Goal: Transaction & Acquisition: Obtain resource

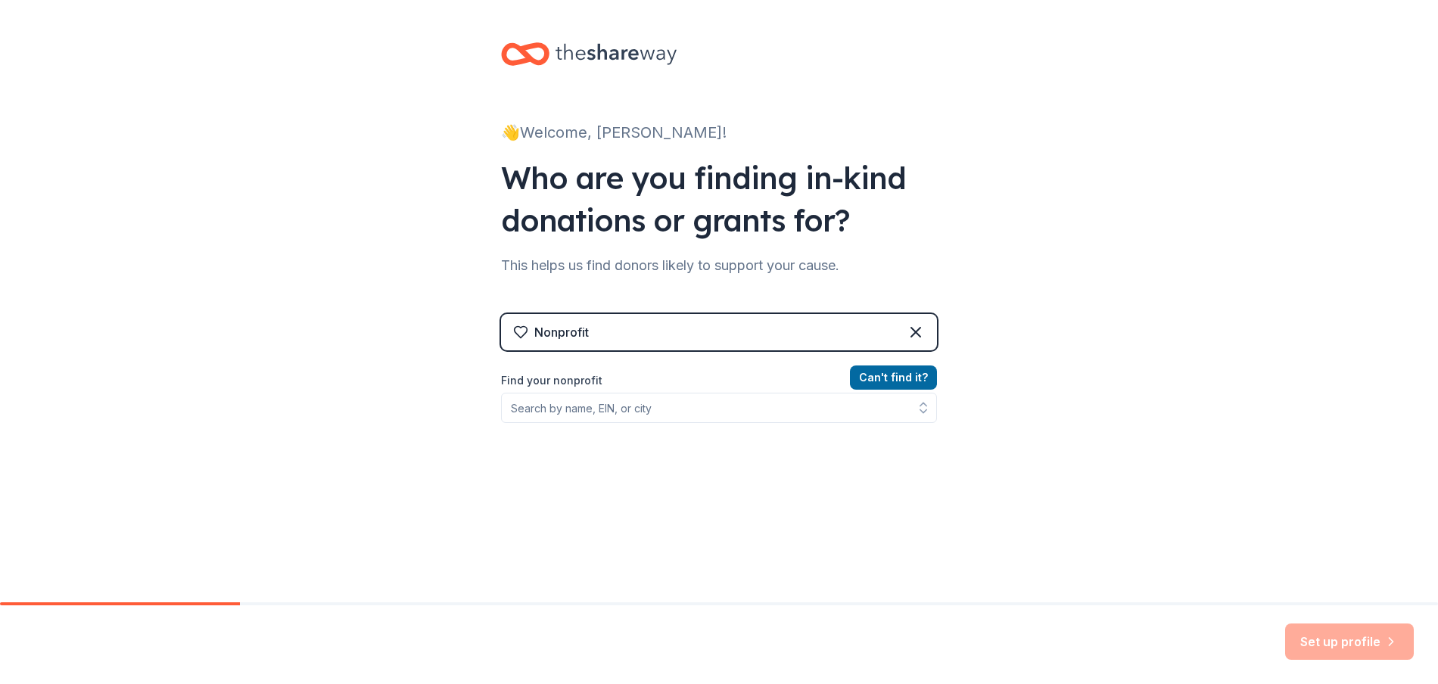
click at [554, 408] on input "Find your nonprofit" at bounding box center [719, 408] width 436 height 30
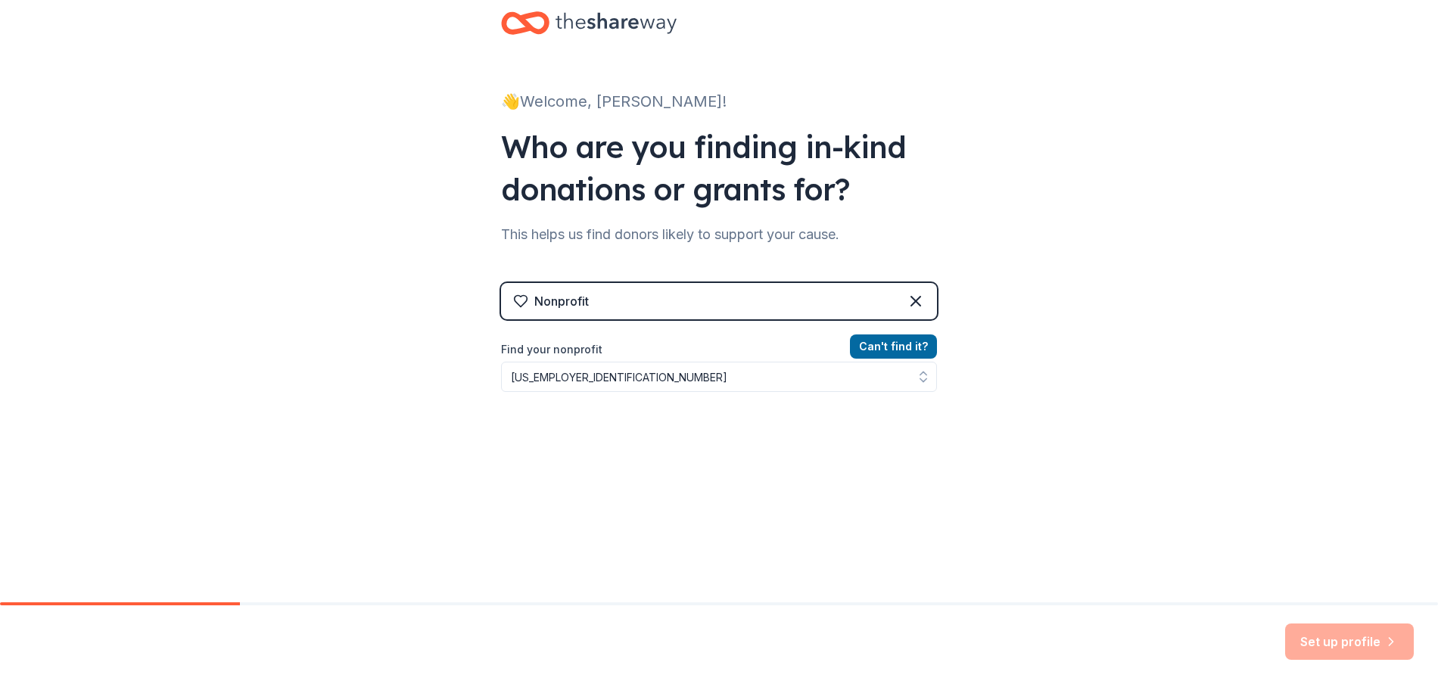
scroll to position [45, 0]
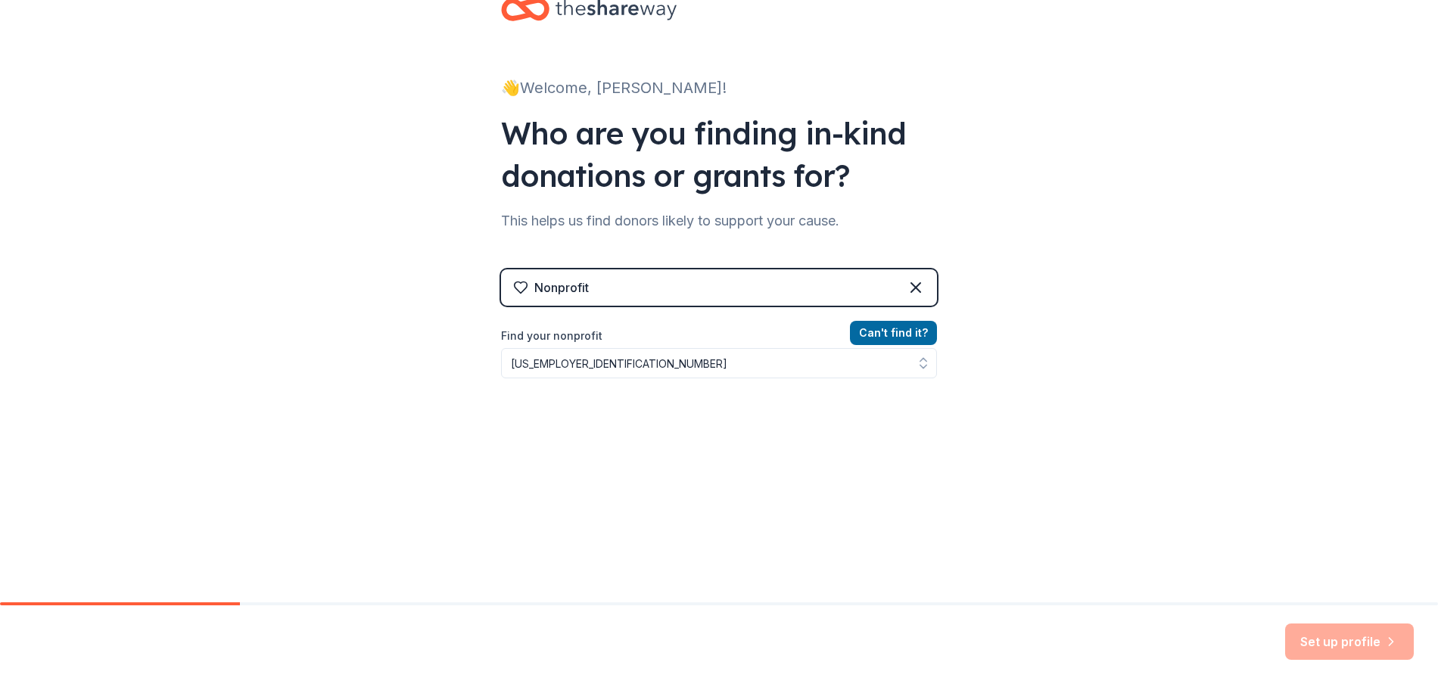
click at [649, 365] on input "[US_EMPLOYER_IDENTIFICATION_NUMBER]" at bounding box center [719, 363] width 436 height 30
click at [916, 364] on icon "button" at bounding box center [923, 363] width 15 height 15
click at [921, 360] on icon "button" at bounding box center [924, 359] width 6 height 3
click at [917, 363] on icon "button" at bounding box center [923, 363] width 15 height 15
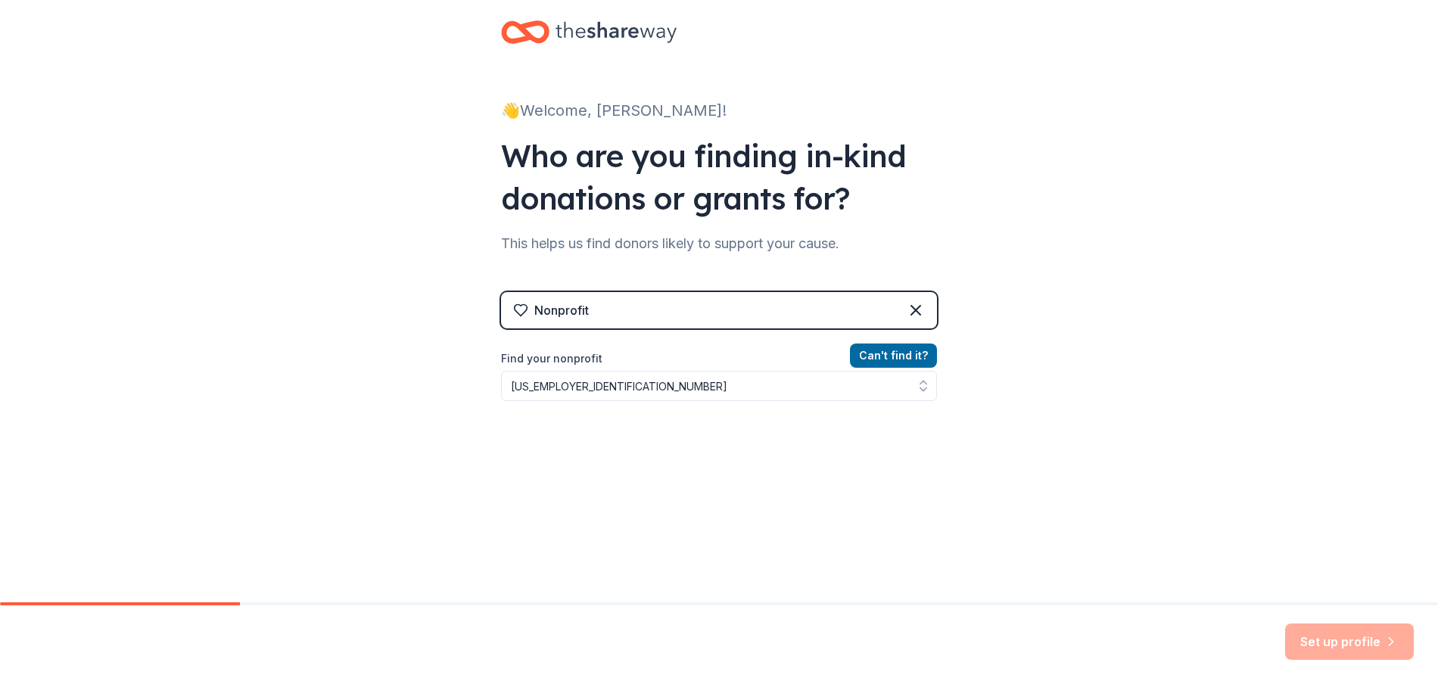
scroll to position [0, 0]
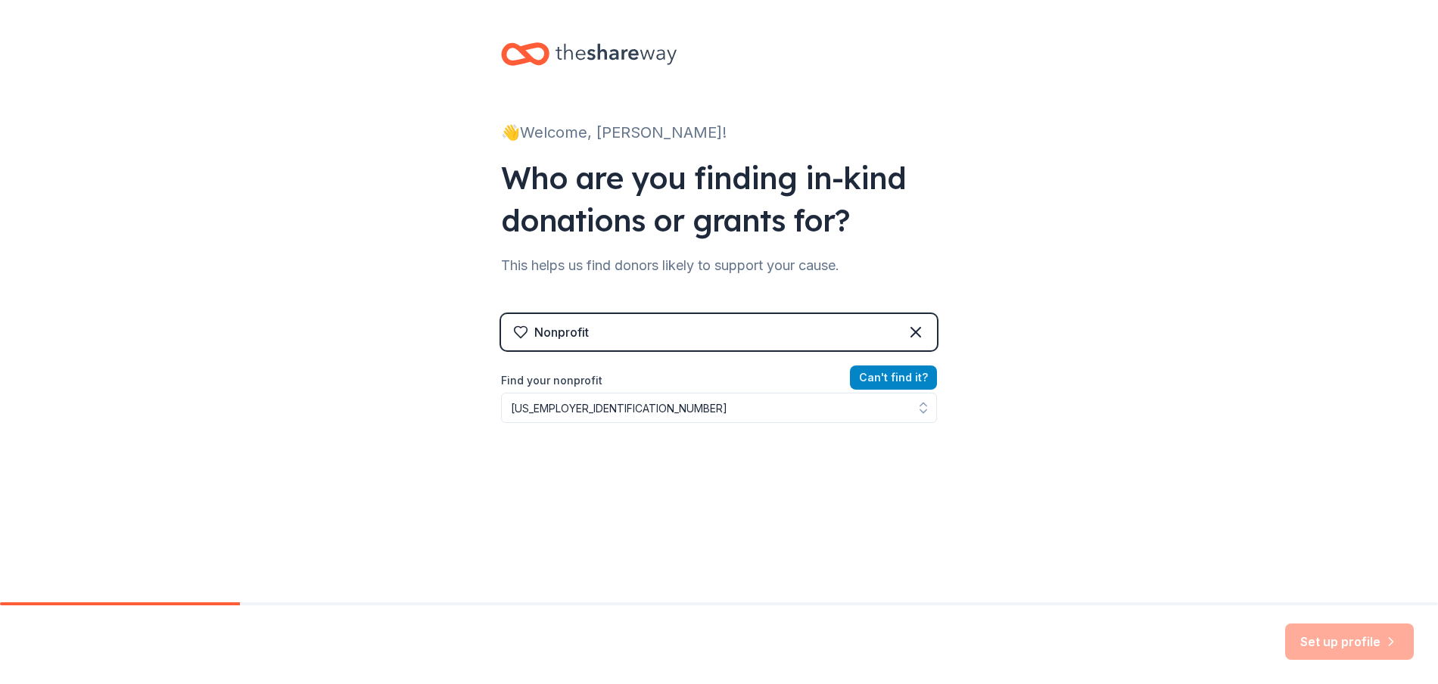
type input "[US_EMPLOYER_IDENTIFICATION_NUMBER]"
click at [891, 374] on button "Can ' t find it?" at bounding box center [893, 378] width 87 height 24
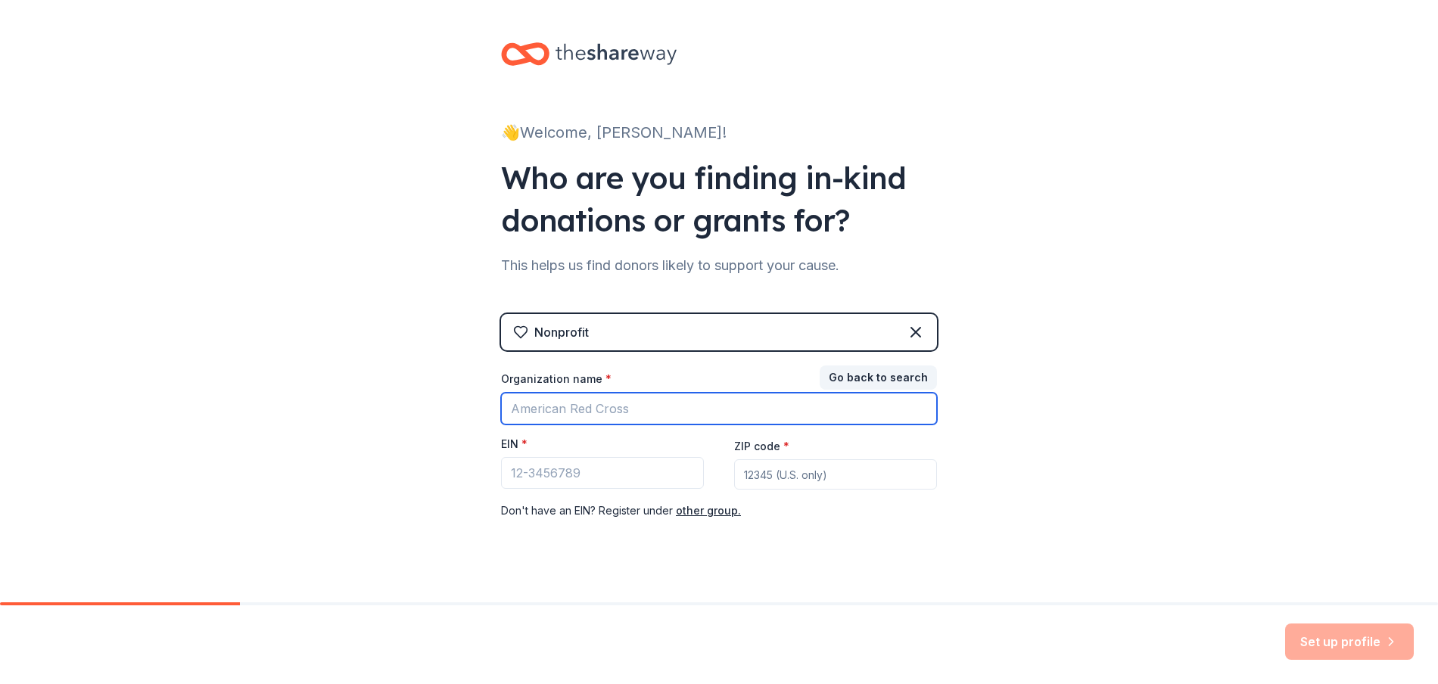
click at [580, 414] on input "Organization name *" at bounding box center [719, 409] width 436 height 32
type input "Feeding [DEMOGRAPHIC_DATA] Ministry of [GEOGRAPHIC_DATA]"
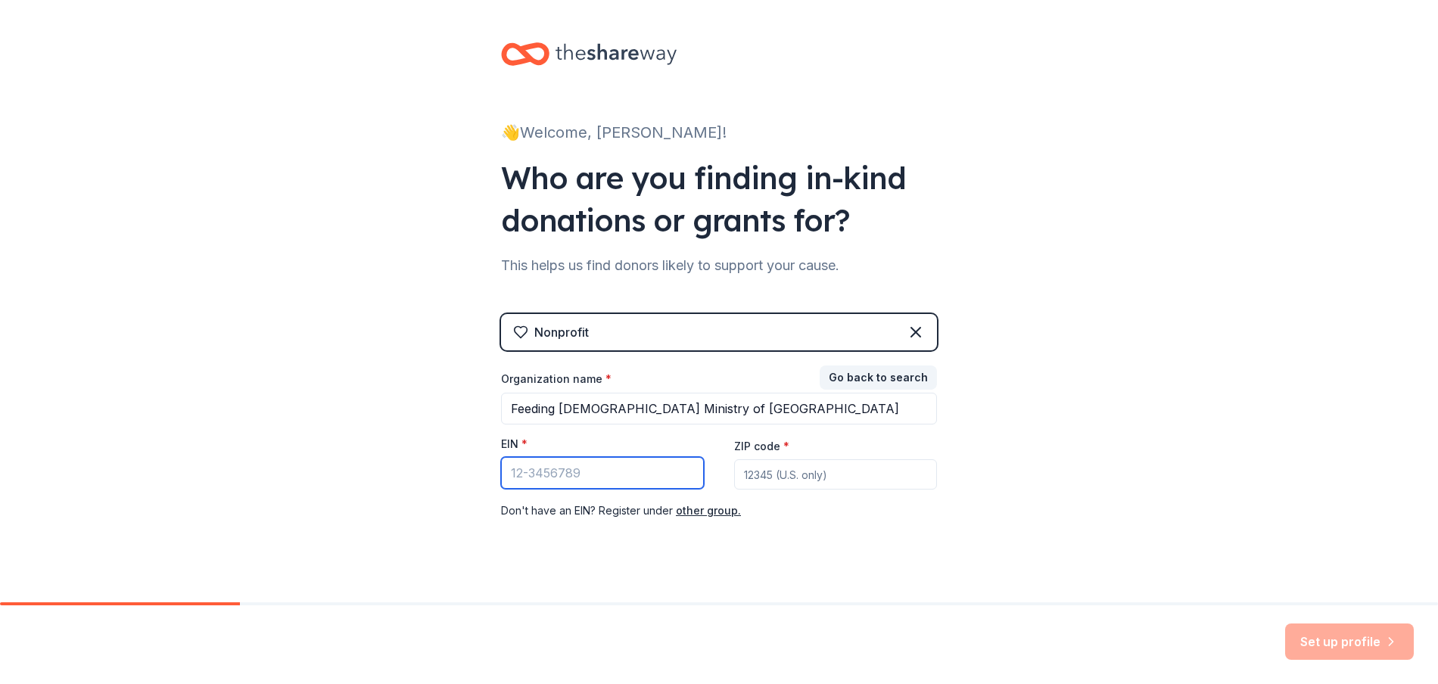
click at [544, 467] on input "EIN *" at bounding box center [602, 473] width 203 height 32
type input "[US_EMPLOYER_IDENTIFICATION_NUMBER]"
click at [752, 475] on input "ZIP code *" at bounding box center [835, 475] width 203 height 30
type input "85710"
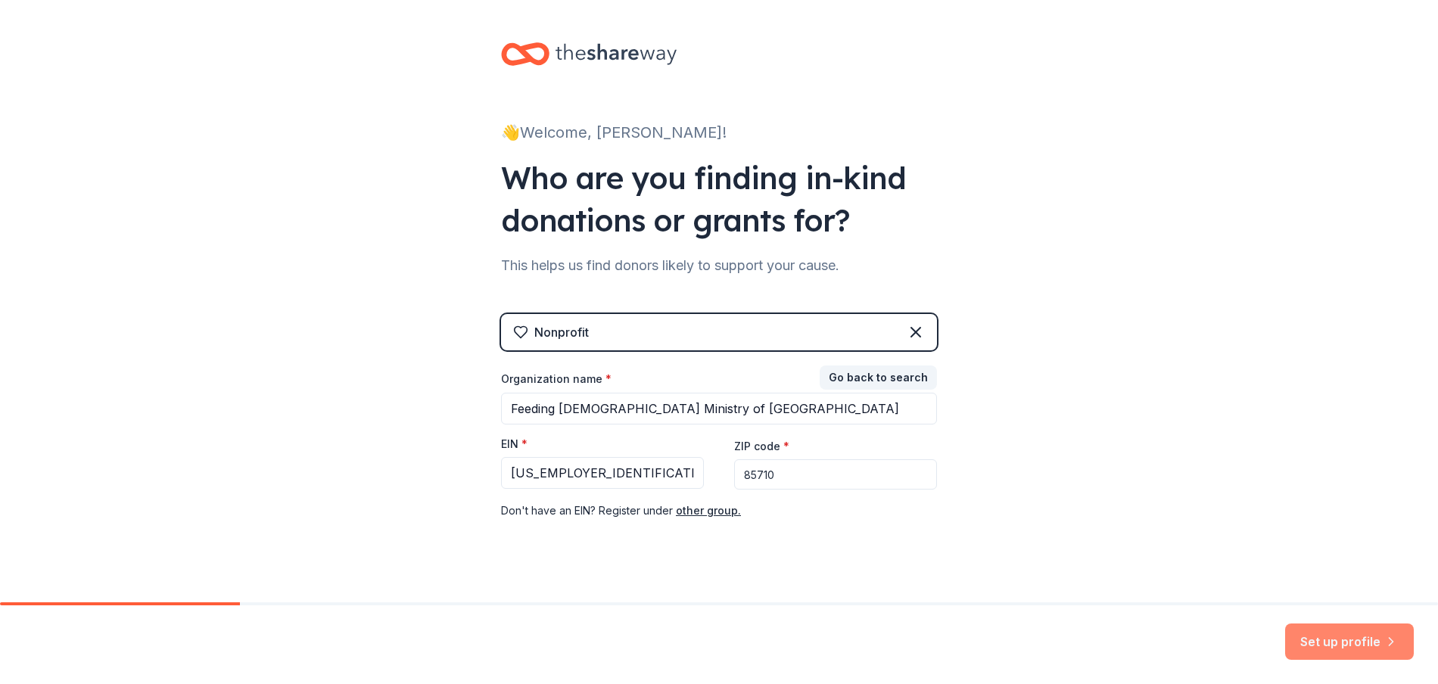
click at [1348, 635] on button "Set up profile" at bounding box center [1349, 642] width 129 height 36
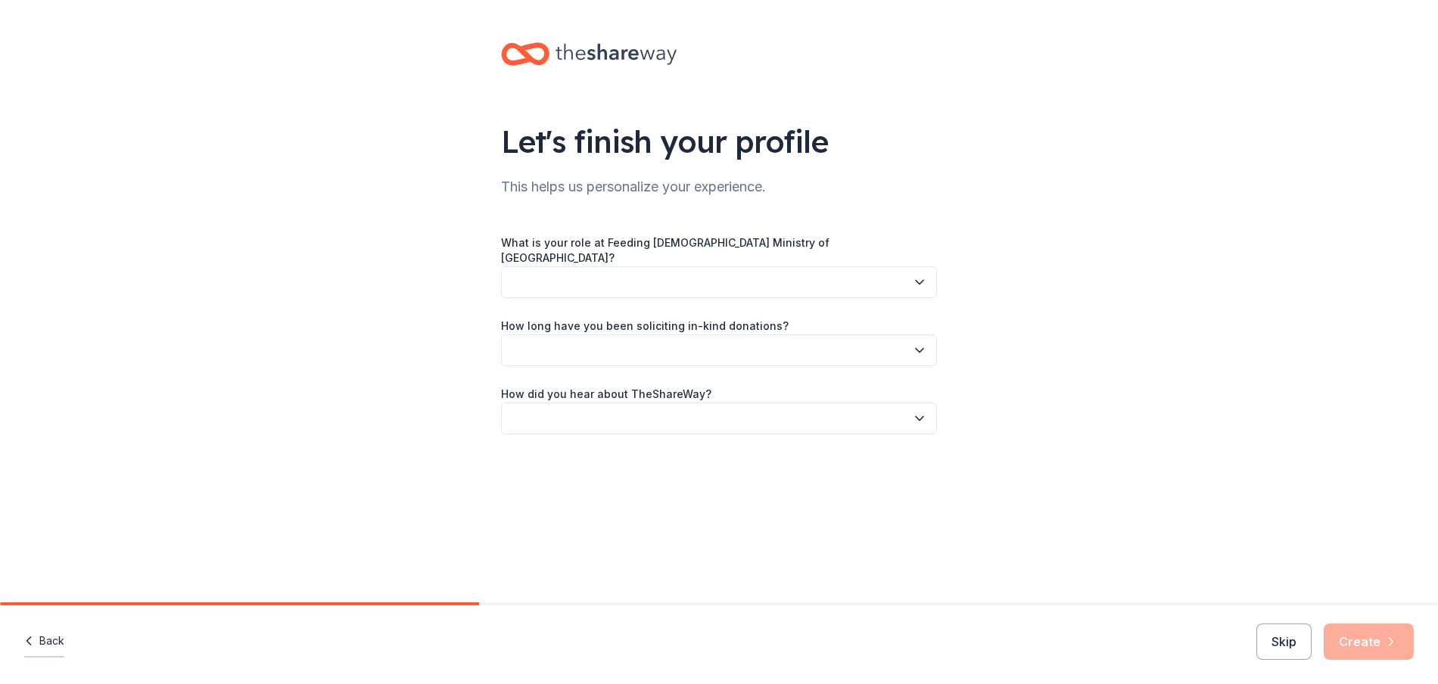
click at [44, 637] on button "Back" at bounding box center [44, 642] width 40 height 32
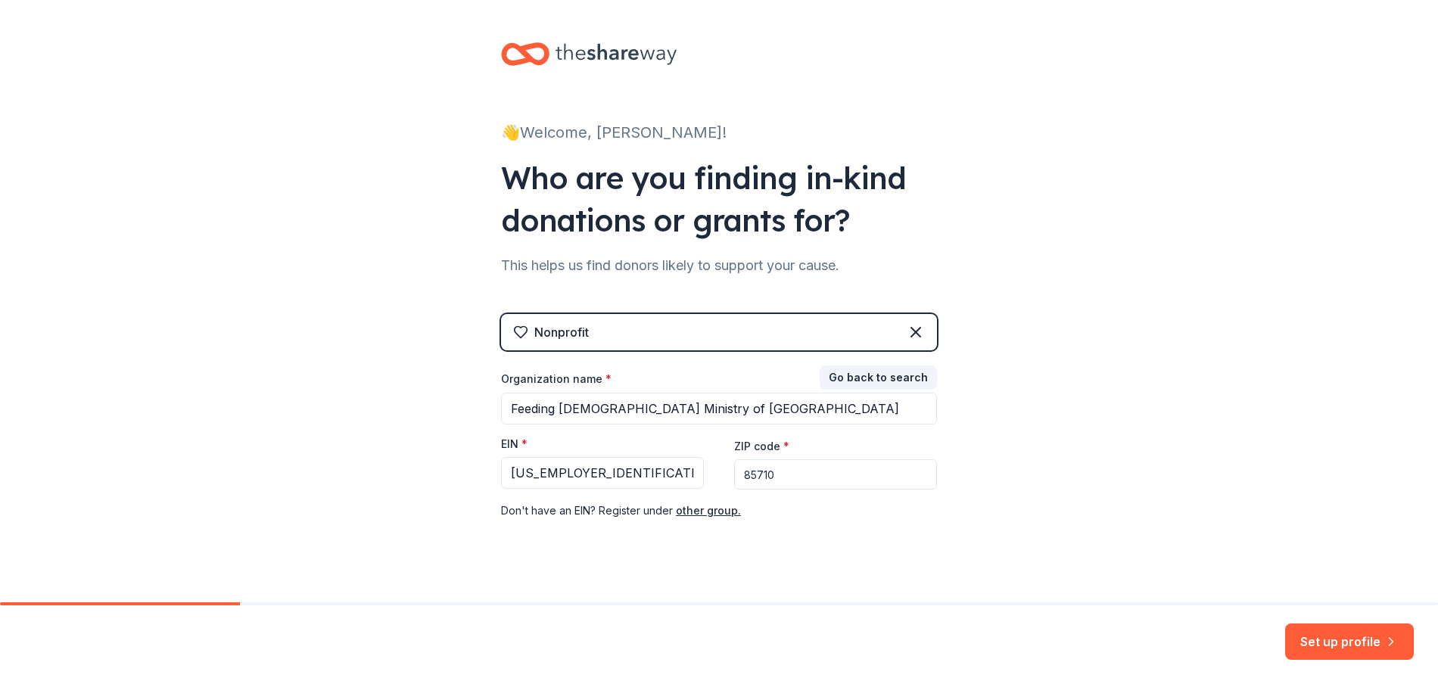
click at [44, 637] on div "Set up profile" at bounding box center [719, 645] width 1438 height 79
click at [705, 417] on input "Feeding [DEMOGRAPHIC_DATA] Ministry of [GEOGRAPHIC_DATA]" at bounding box center [719, 409] width 436 height 32
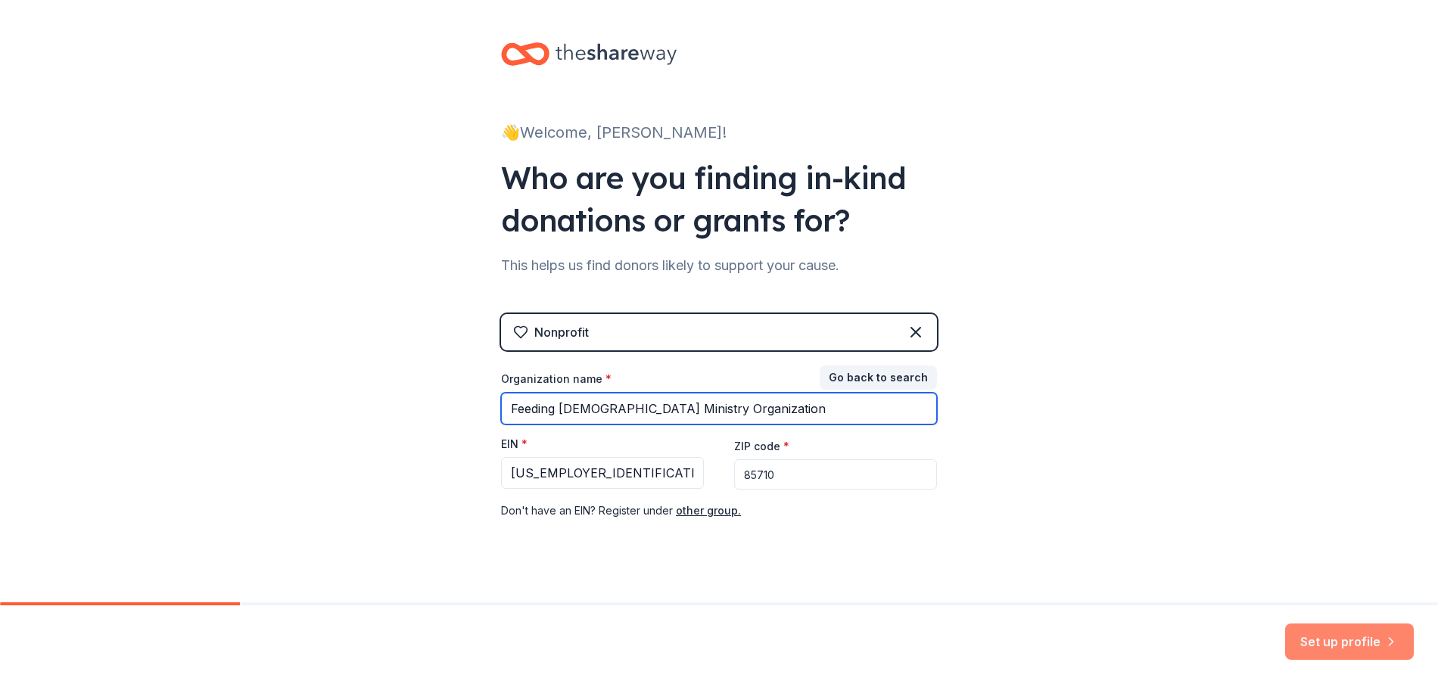
type input "Feeding [DEMOGRAPHIC_DATA] Ministry Organization"
click at [1366, 638] on button "Set up profile" at bounding box center [1349, 642] width 129 height 36
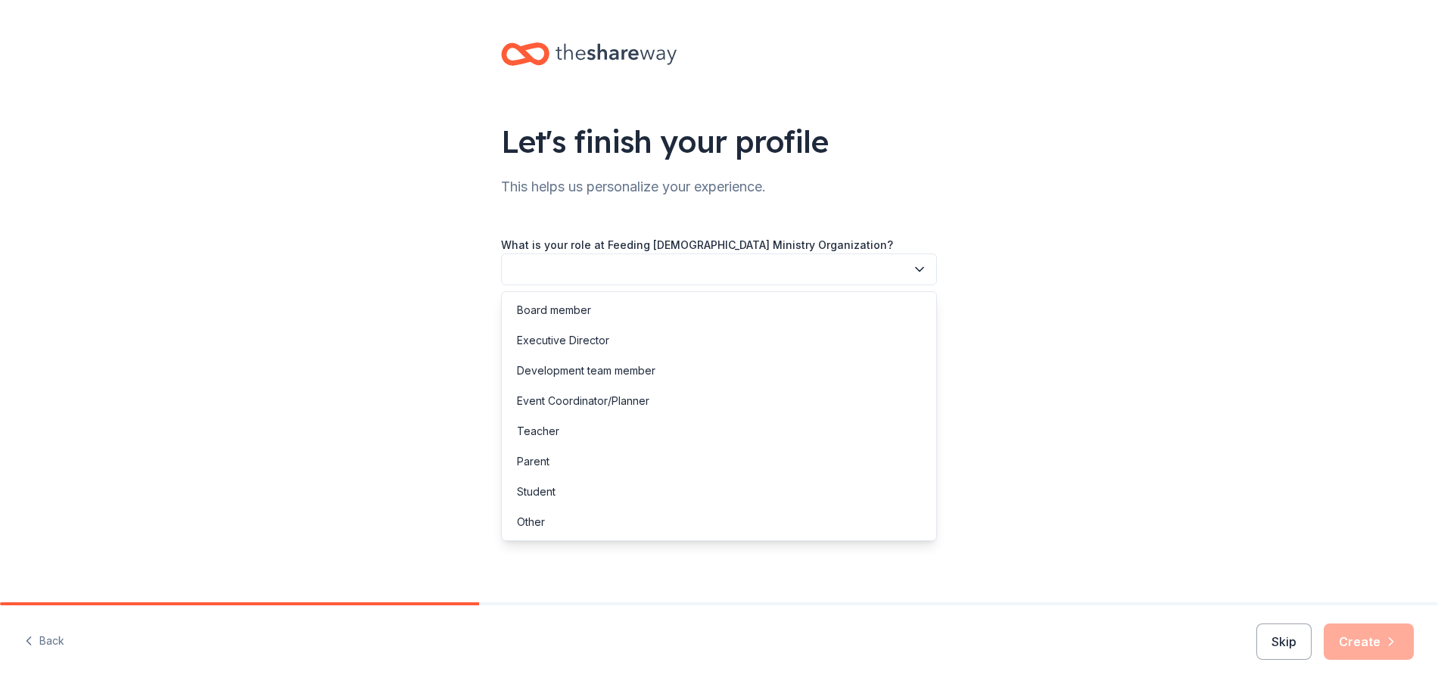
click at [917, 266] on icon "button" at bounding box center [919, 269] width 15 height 15
click at [612, 339] on div "Executive Director" at bounding box center [719, 341] width 428 height 30
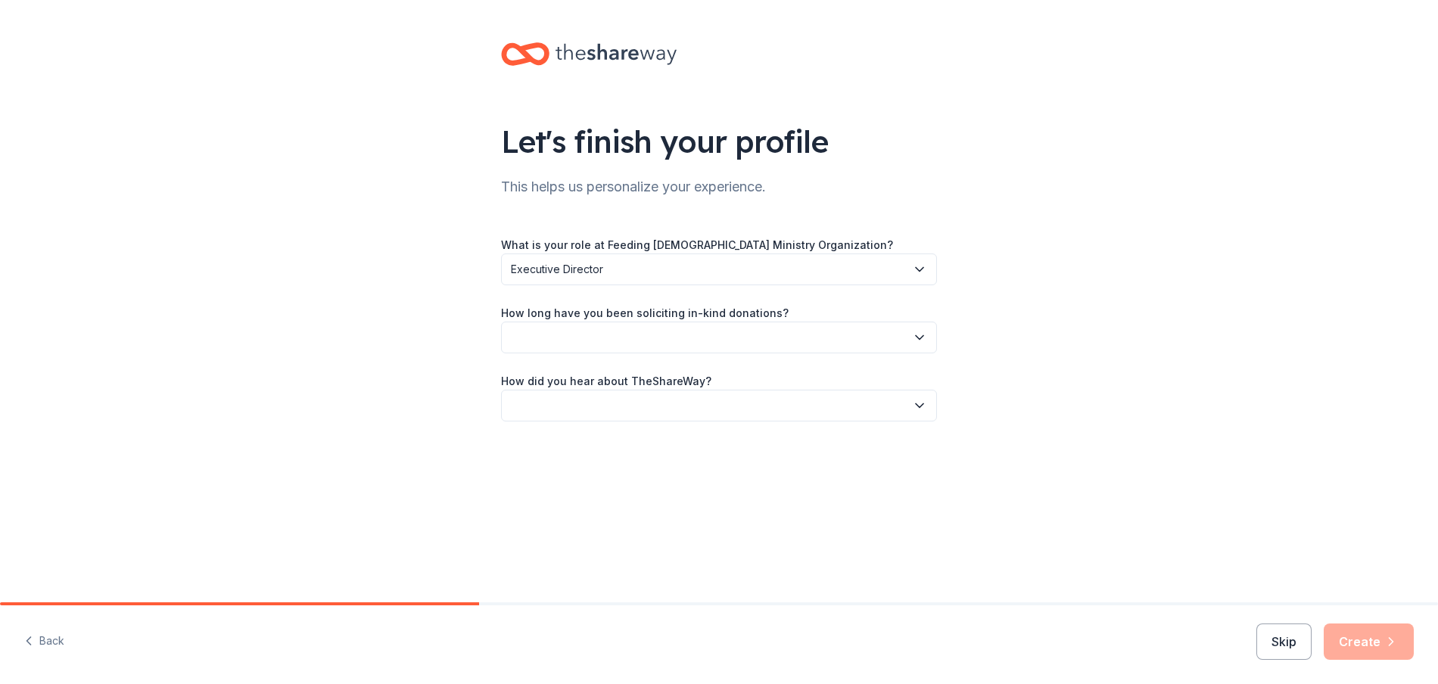
click at [914, 338] on icon "button" at bounding box center [919, 337] width 15 height 15
click at [997, 338] on div "Let's finish your profile This helps us personalize your experience. What is yo…" at bounding box center [719, 247] width 1438 height 494
click at [930, 344] on button "button" at bounding box center [719, 338] width 436 height 32
click at [921, 334] on icon "button" at bounding box center [919, 337] width 15 height 15
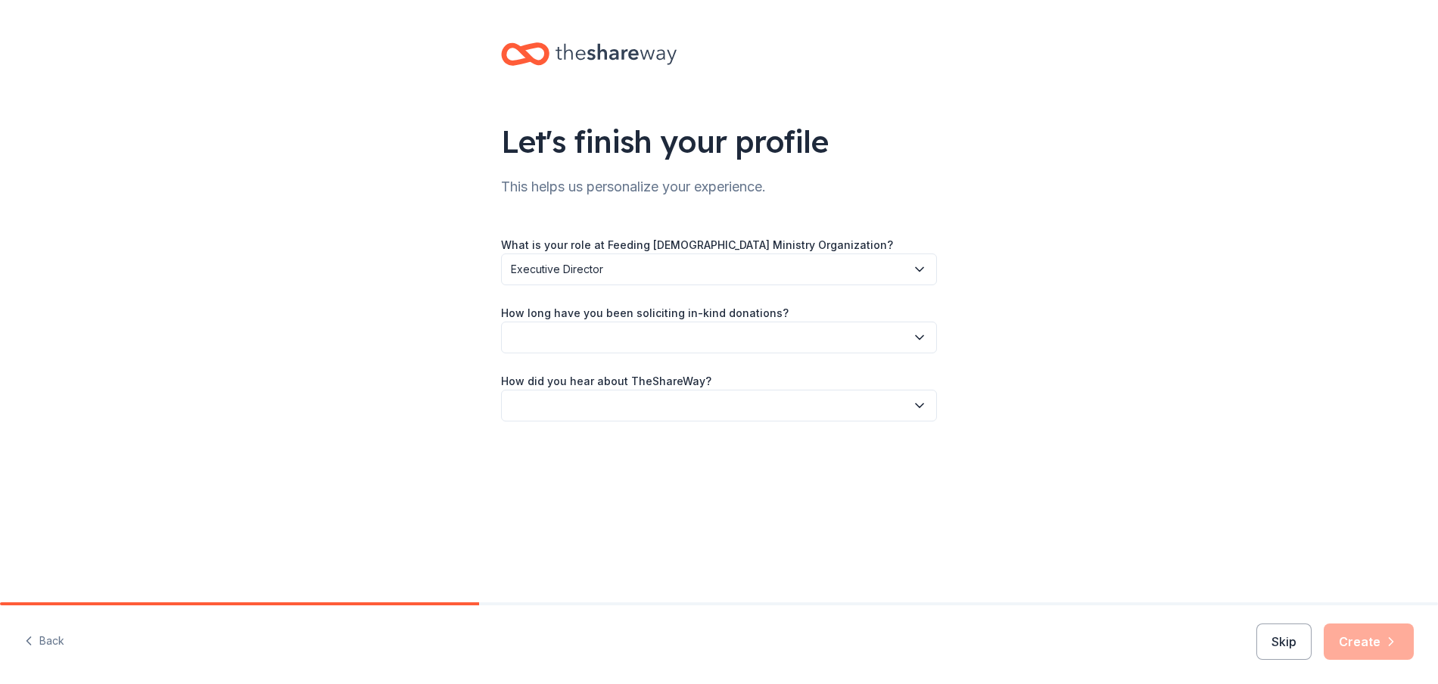
click at [920, 335] on icon "button" at bounding box center [919, 337] width 15 height 15
click at [580, 470] on div "More than 5 years" at bounding box center [562, 469] width 91 height 18
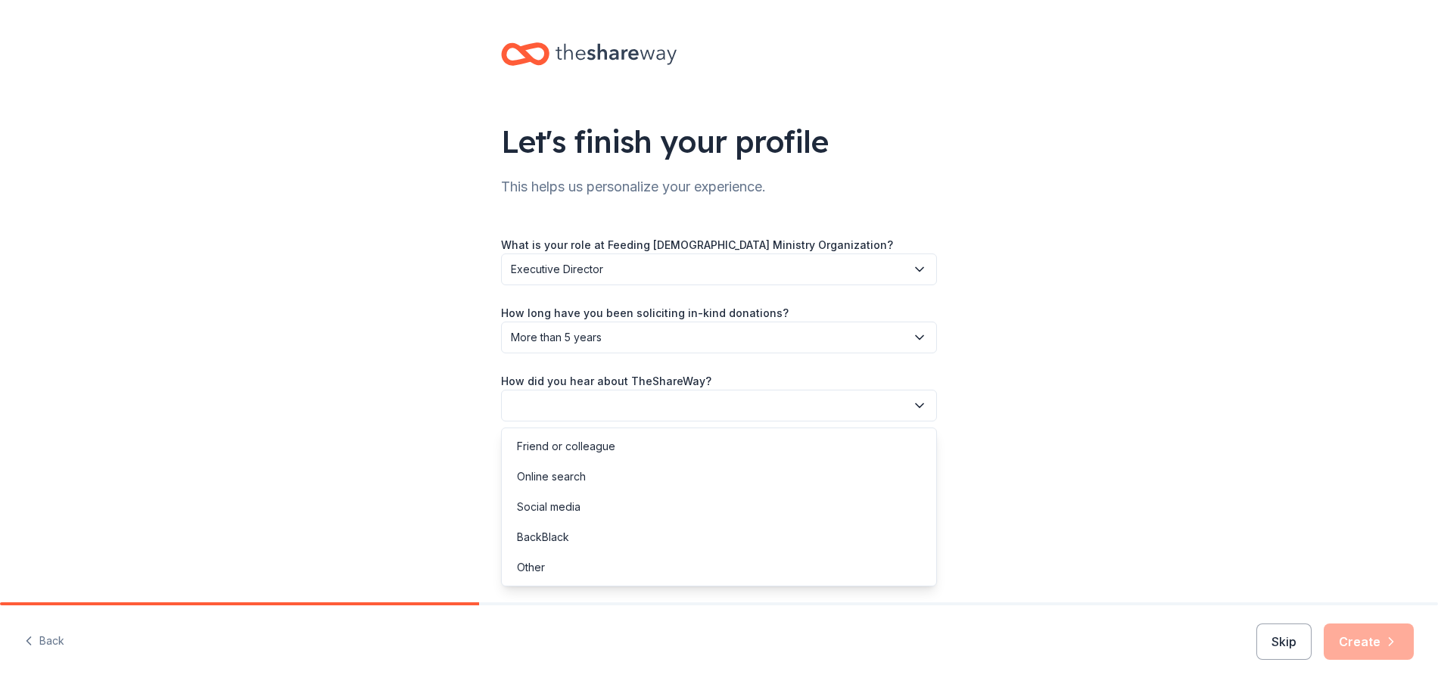
click at [921, 404] on icon "button" at bounding box center [919, 405] width 15 height 15
click at [586, 472] on div "Online search" at bounding box center [719, 477] width 428 height 30
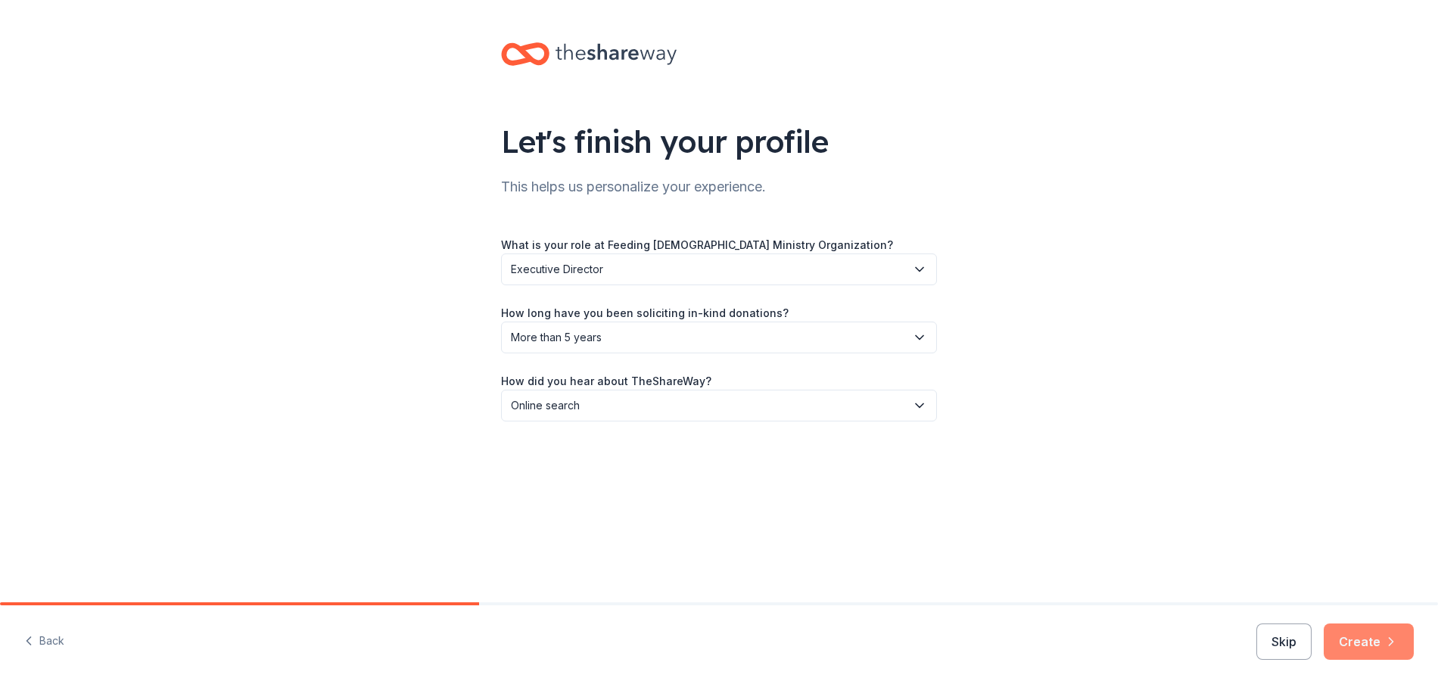
click at [1367, 634] on button "Create" at bounding box center [1369, 642] width 90 height 36
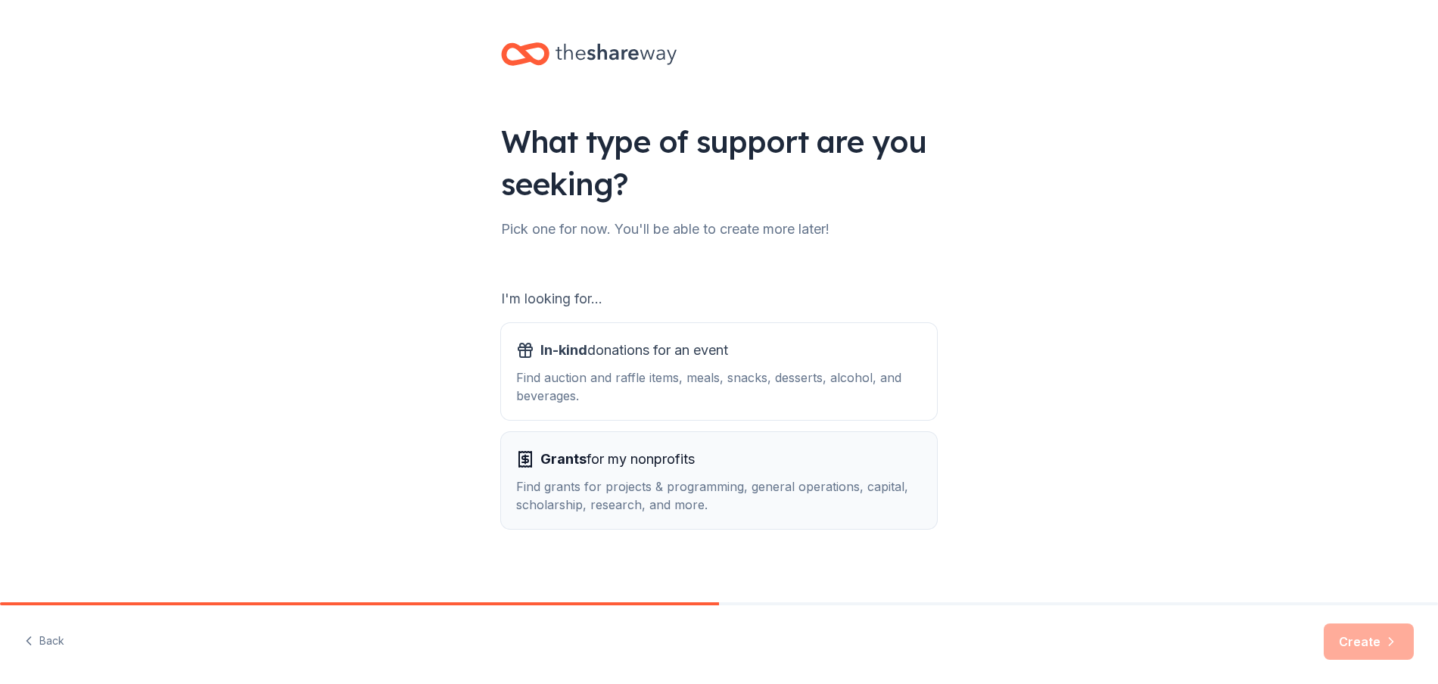
click at [689, 493] on div "Find grants for projects & programming, general operations, capital, scholarshi…" at bounding box center [719, 496] width 406 height 36
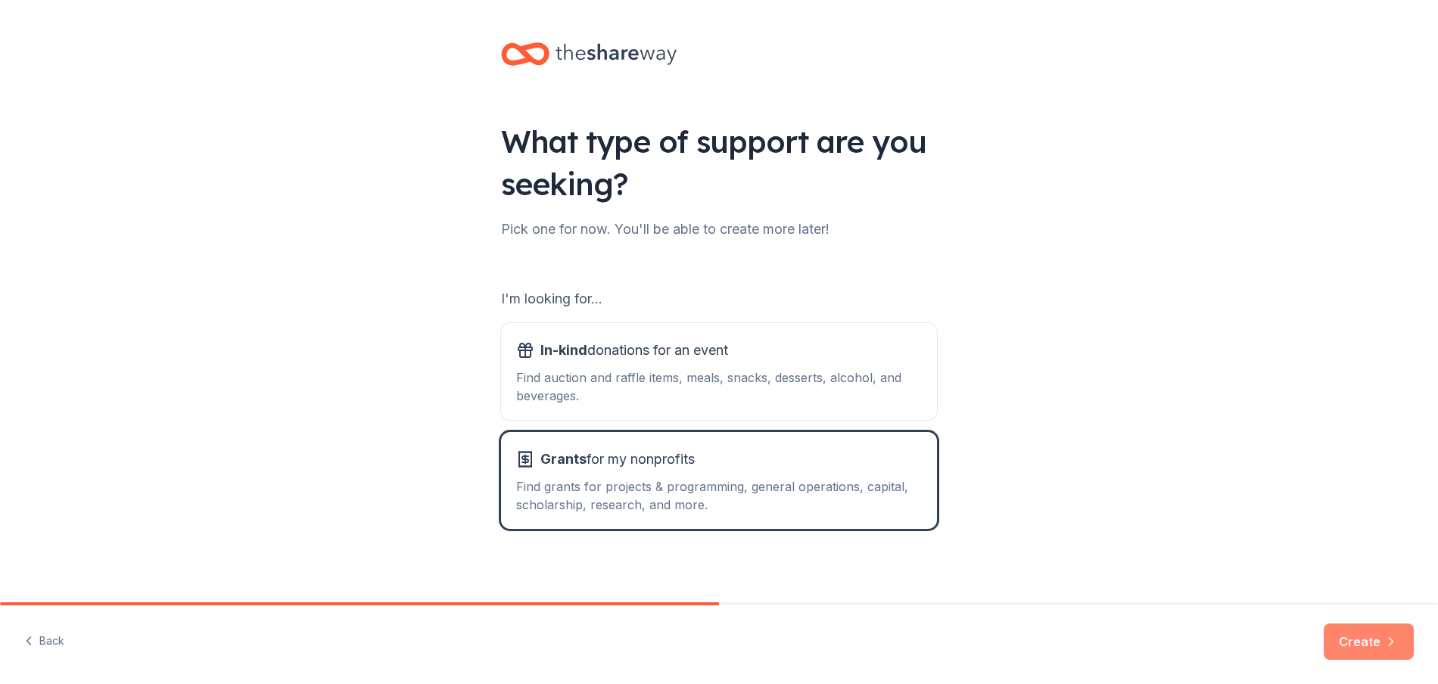
click at [1345, 637] on button "Create" at bounding box center [1369, 642] width 90 height 36
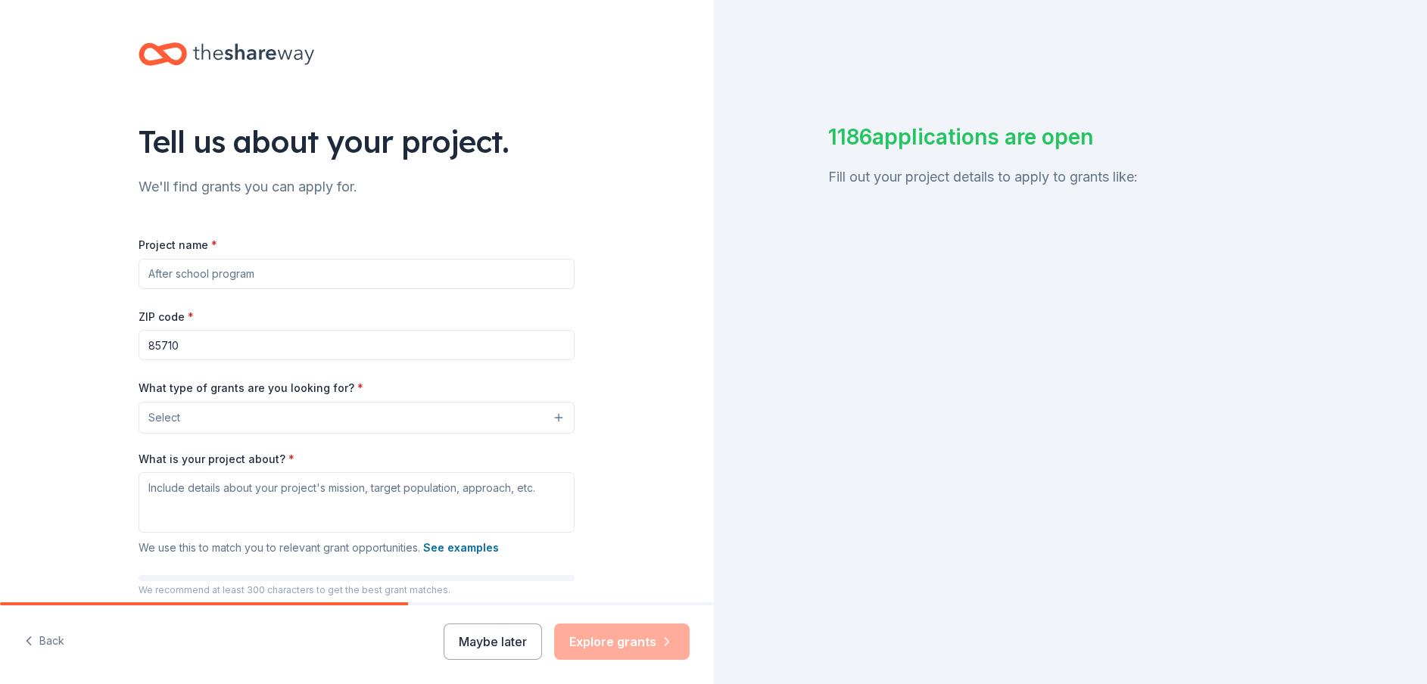
click at [687, 387] on div "Tell us about your project. We'll find grants you can apply for. Project name *…" at bounding box center [357, 362] width 714 height 724
click at [589, 387] on div "Tell us about your project. We'll find grants you can apply for. Project name *…" at bounding box center [356, 362] width 484 height 724
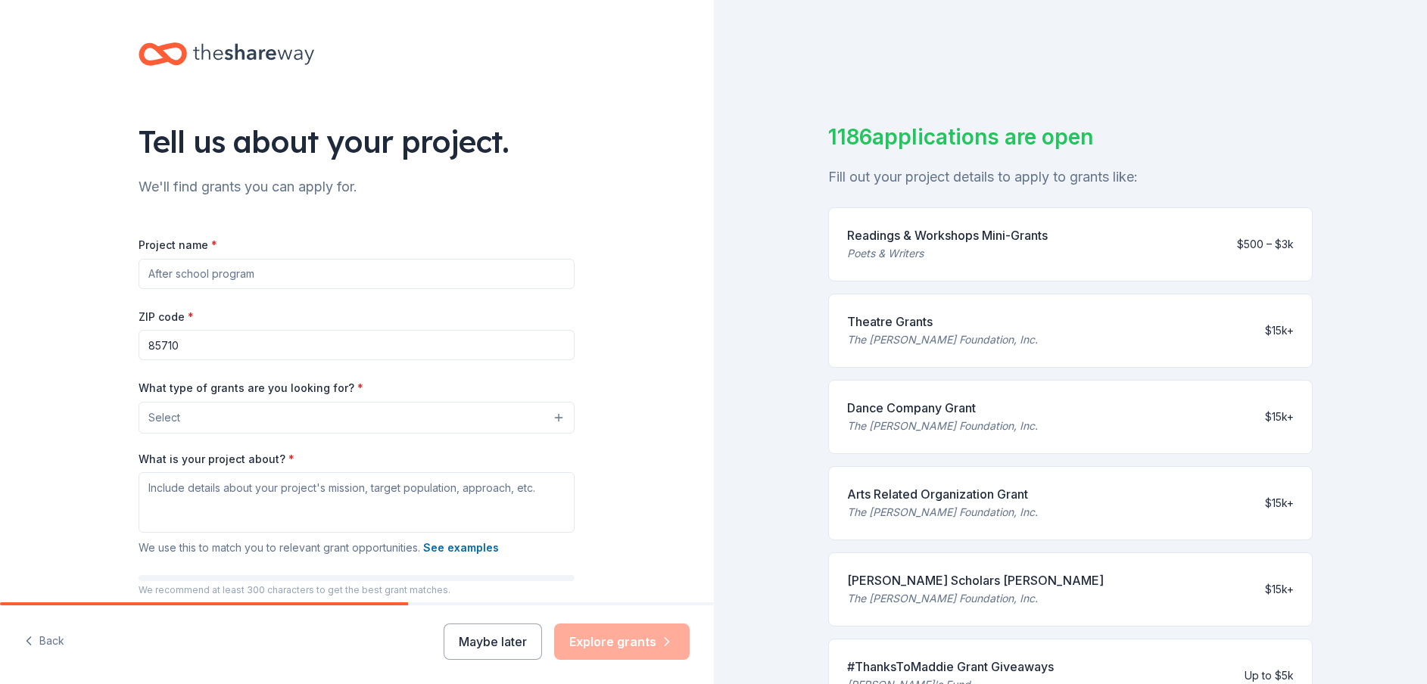
click at [223, 279] on input "Project name *" at bounding box center [357, 274] width 436 height 30
type input "Feeding ministry to the homeless"
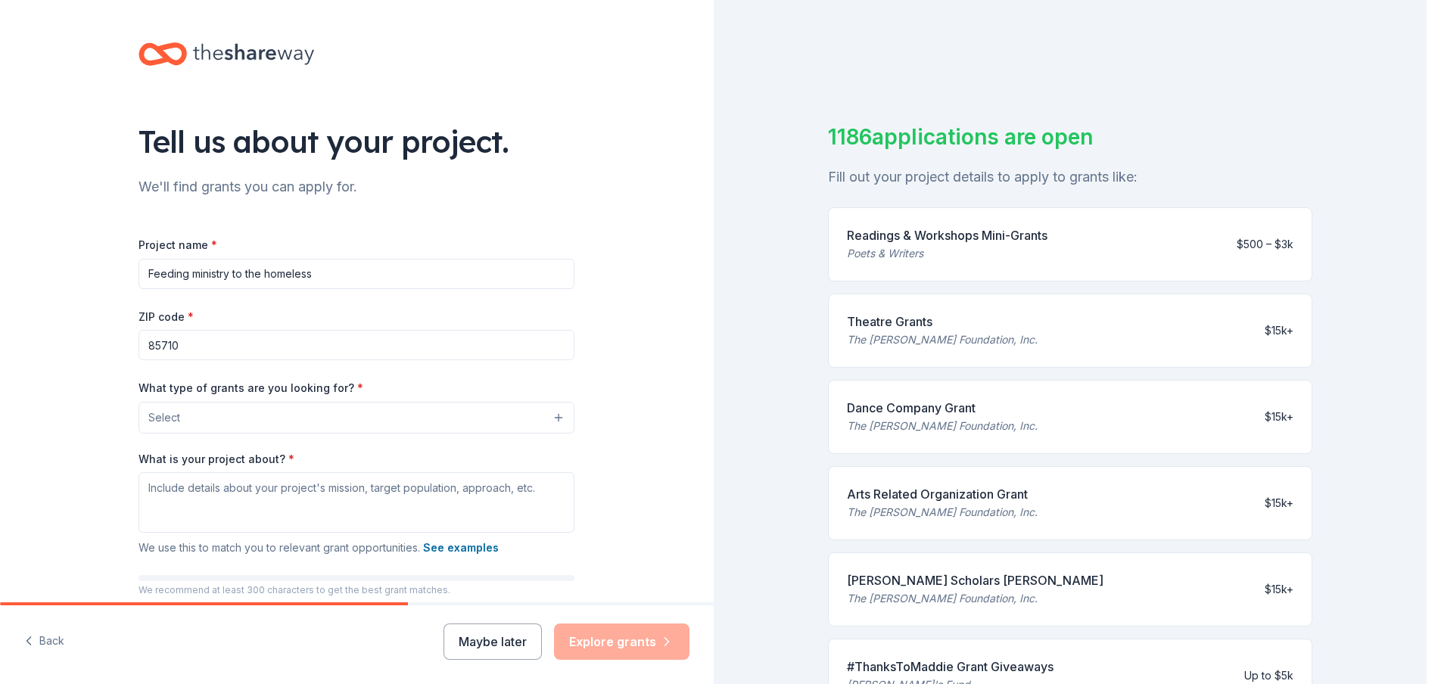
click at [341, 412] on button "Select" at bounding box center [357, 418] width 436 height 32
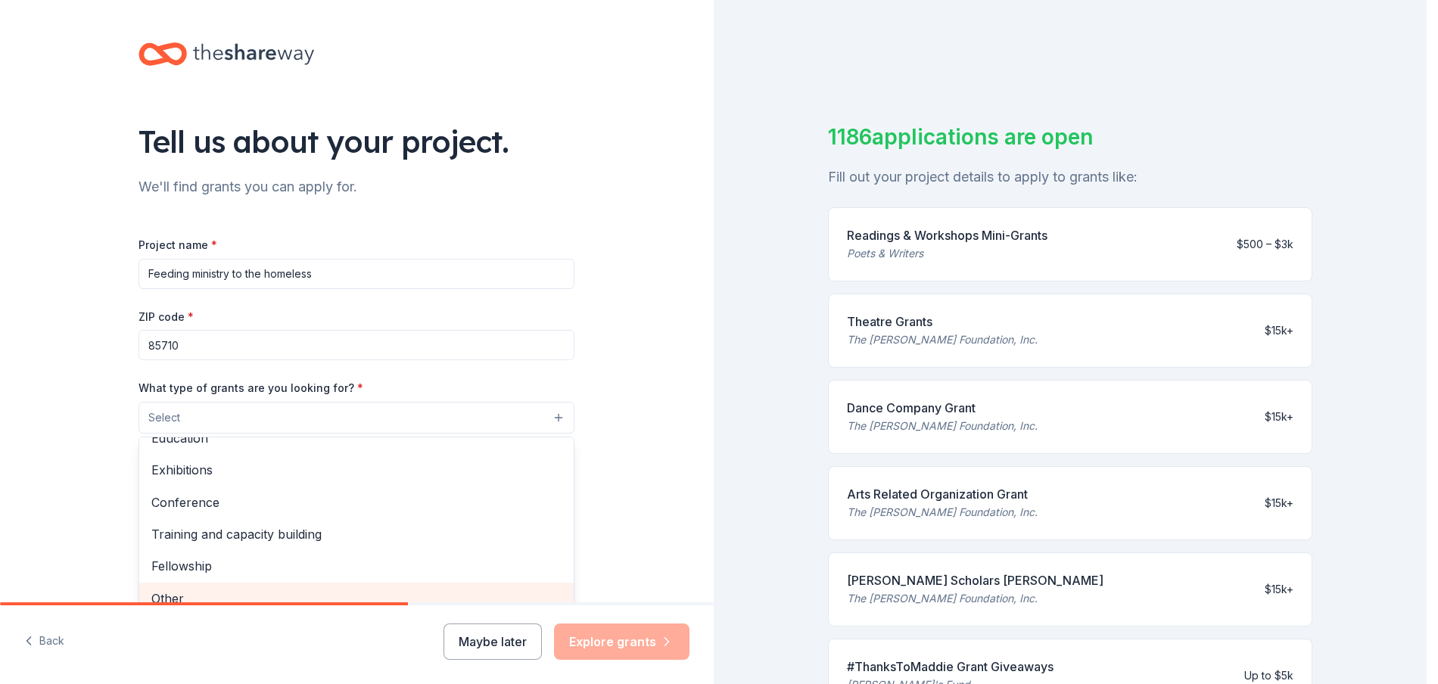
scroll to position [12, 0]
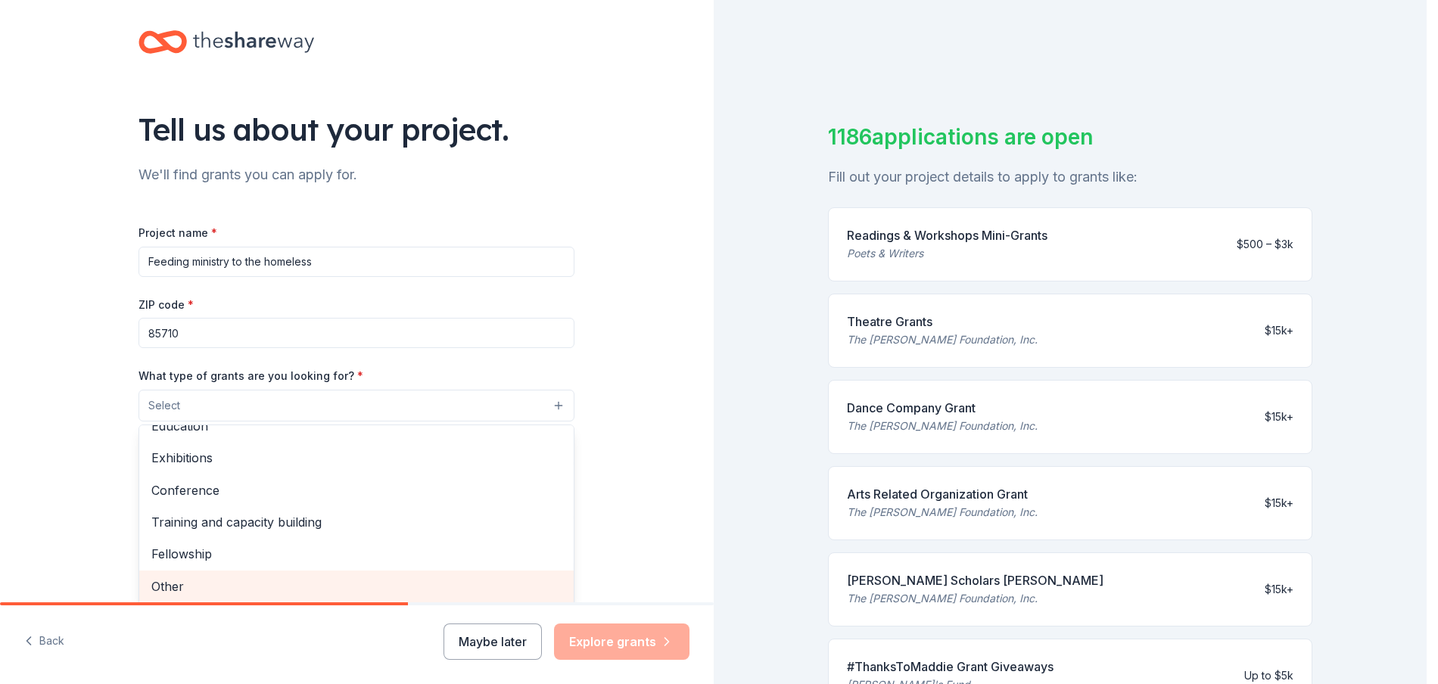
click at [174, 595] on span "Other" at bounding box center [356, 587] width 410 height 20
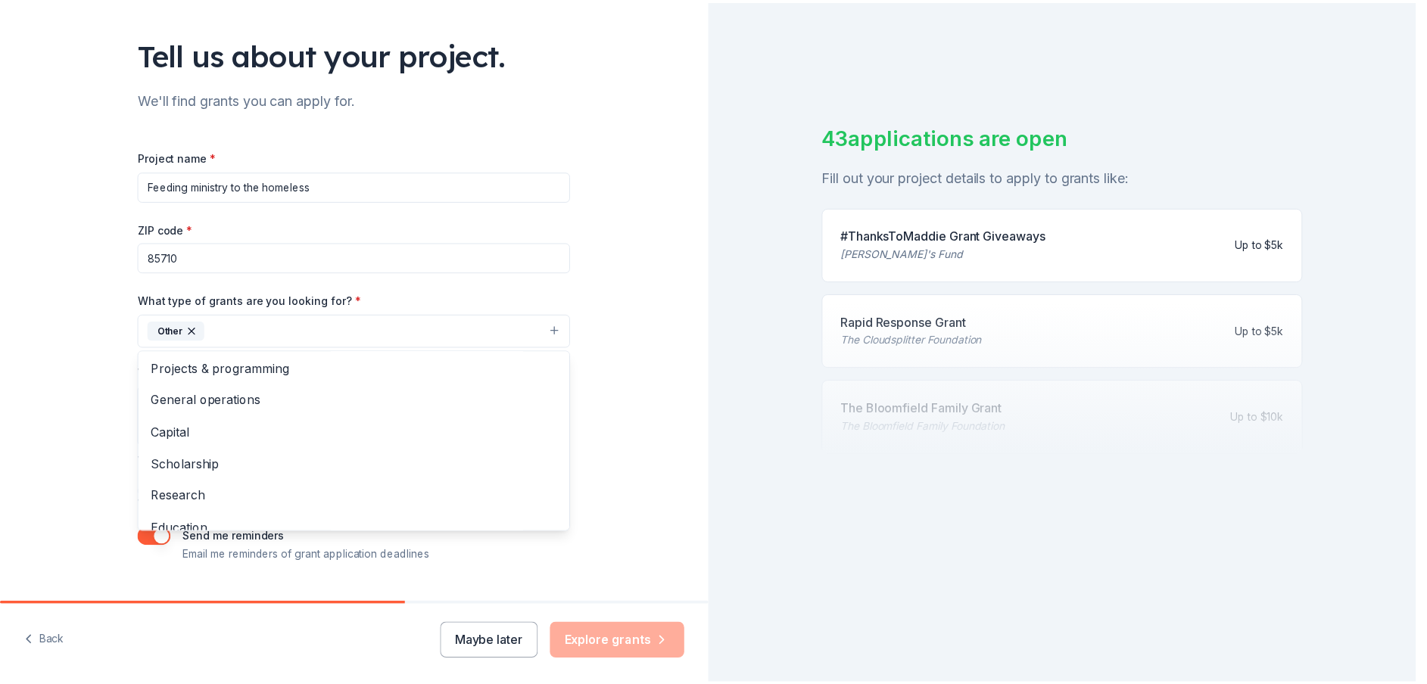
scroll to position [0, 0]
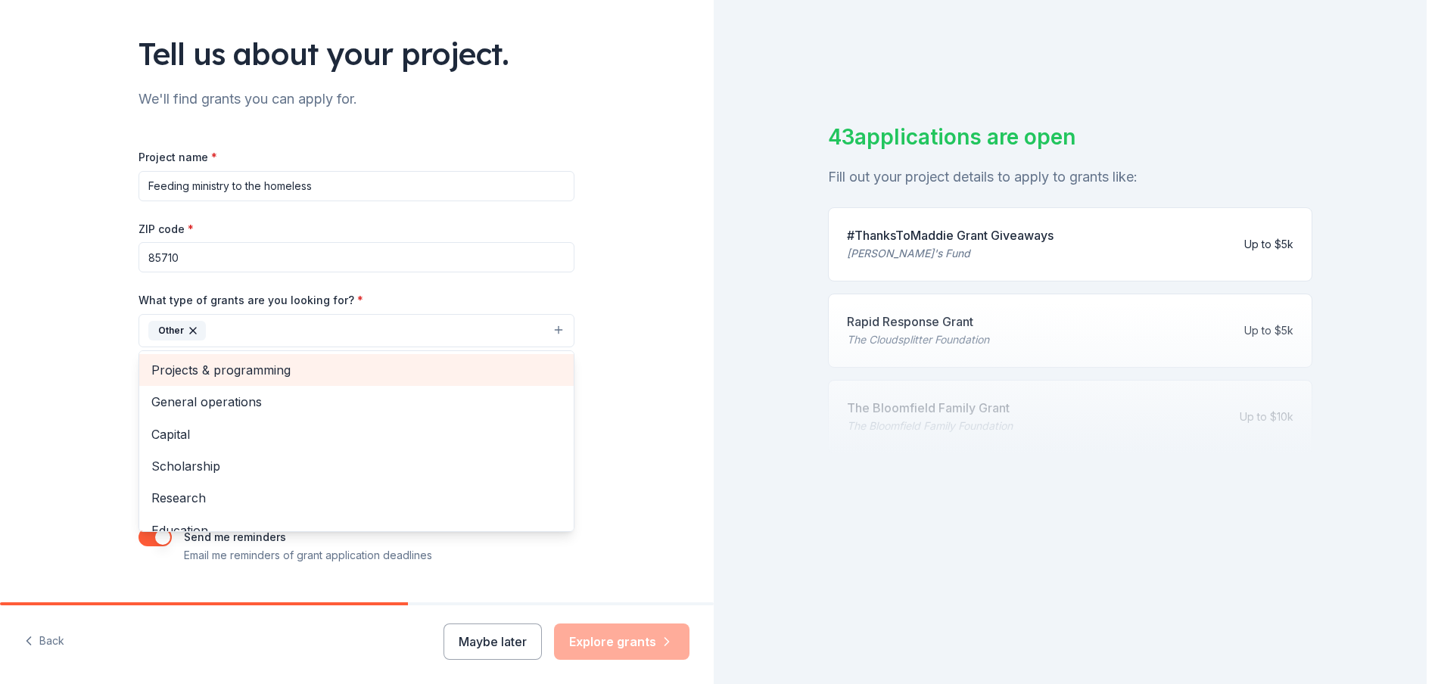
click at [255, 365] on span "Projects & programming" at bounding box center [356, 370] width 410 height 20
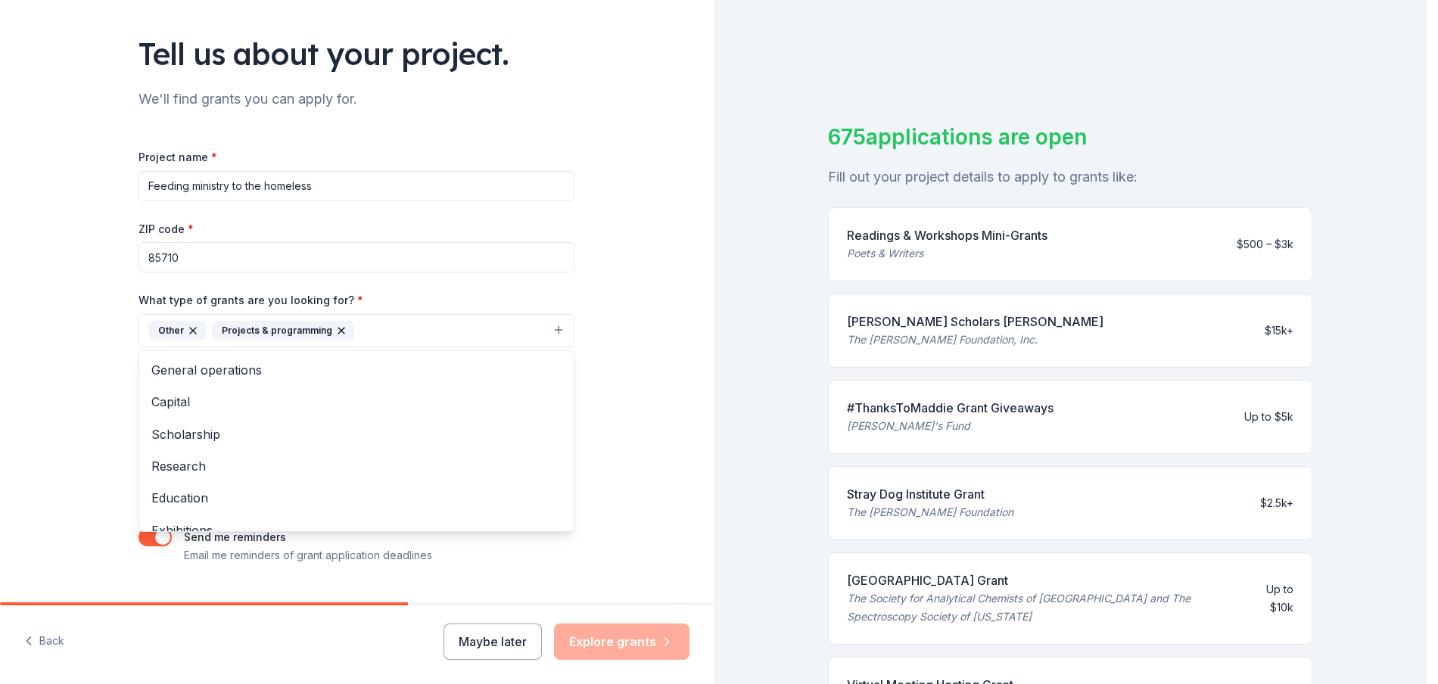
click at [617, 491] on div "Tell us about your project. We'll find grants you can apply for. Project name *…" at bounding box center [357, 274] width 714 height 725
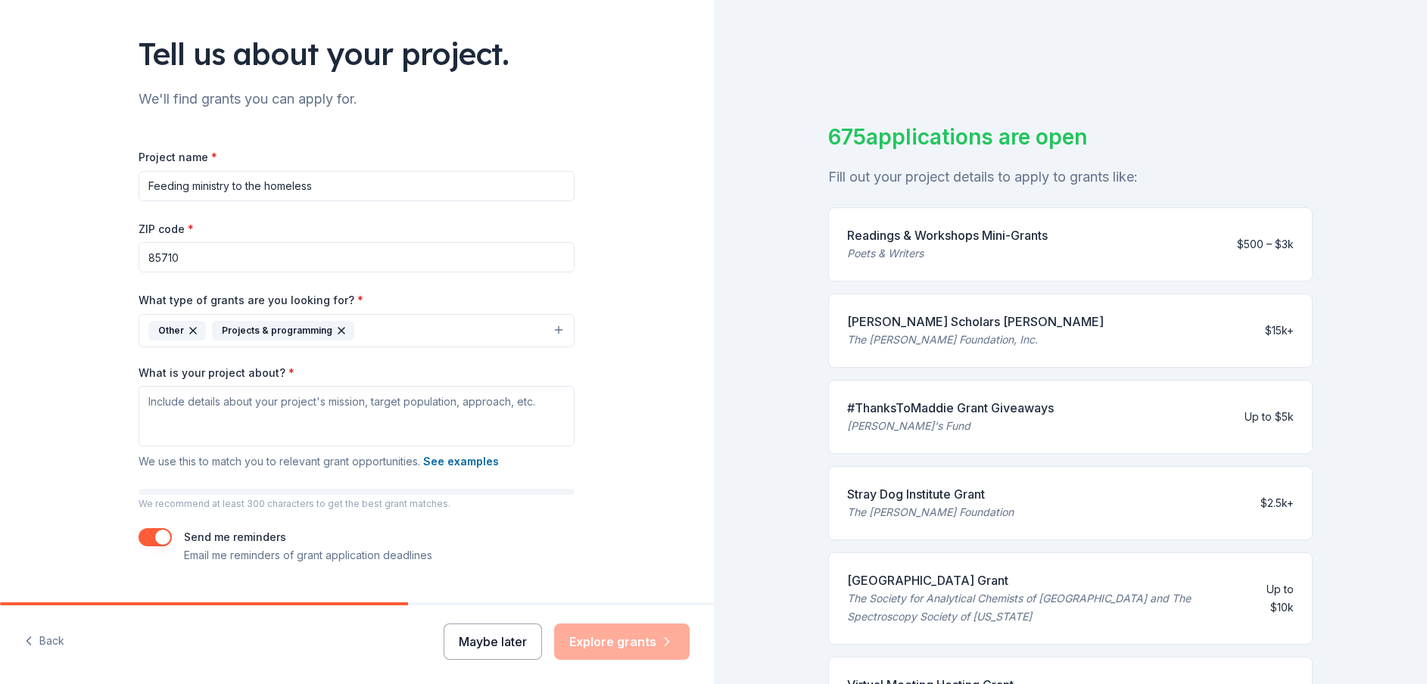
click at [506, 642] on button "Maybe later" at bounding box center [493, 642] width 98 height 36
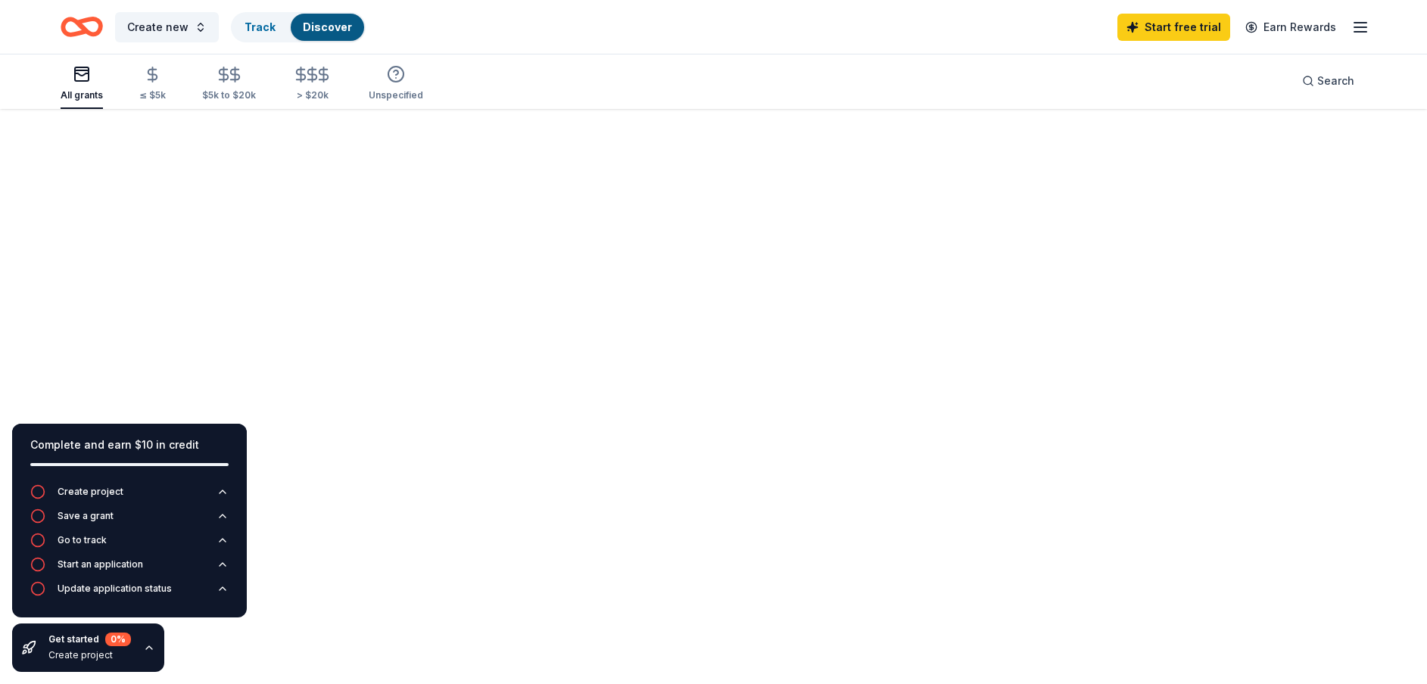
scroll to position [147, 0]
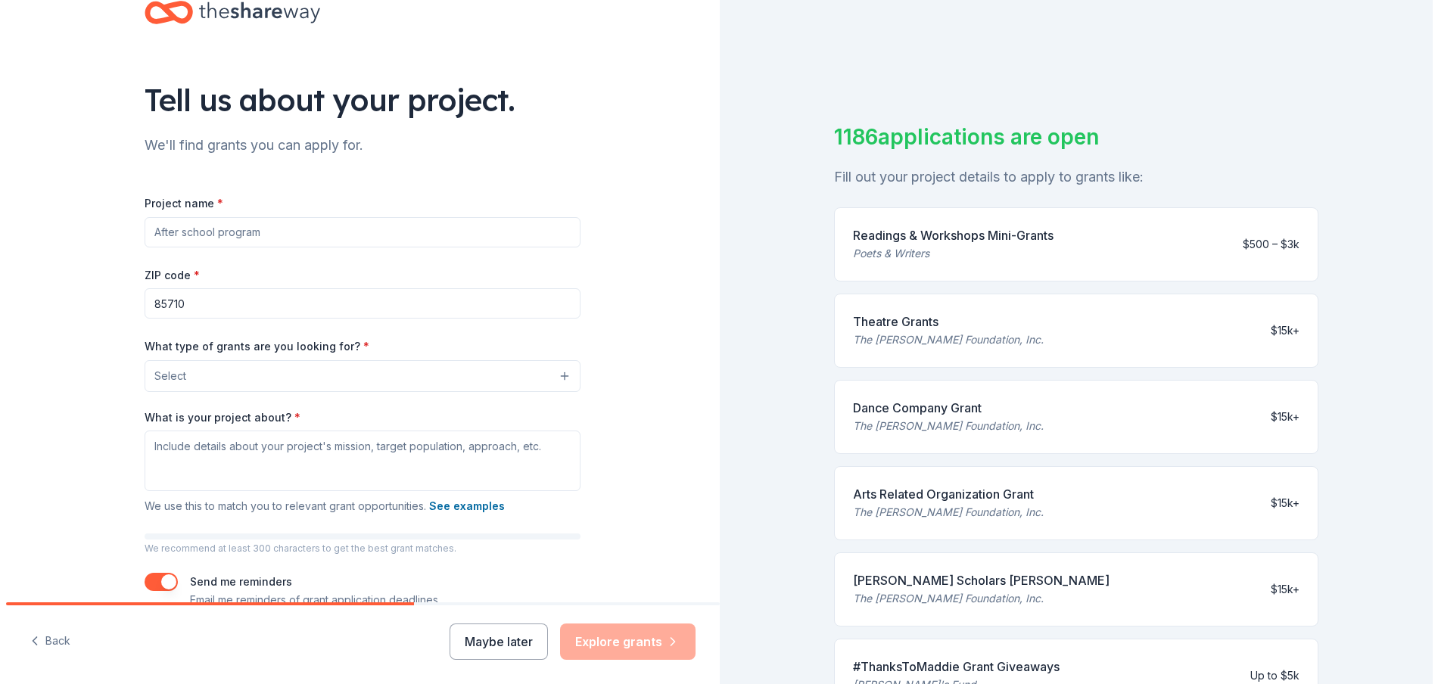
scroll to position [76, 0]
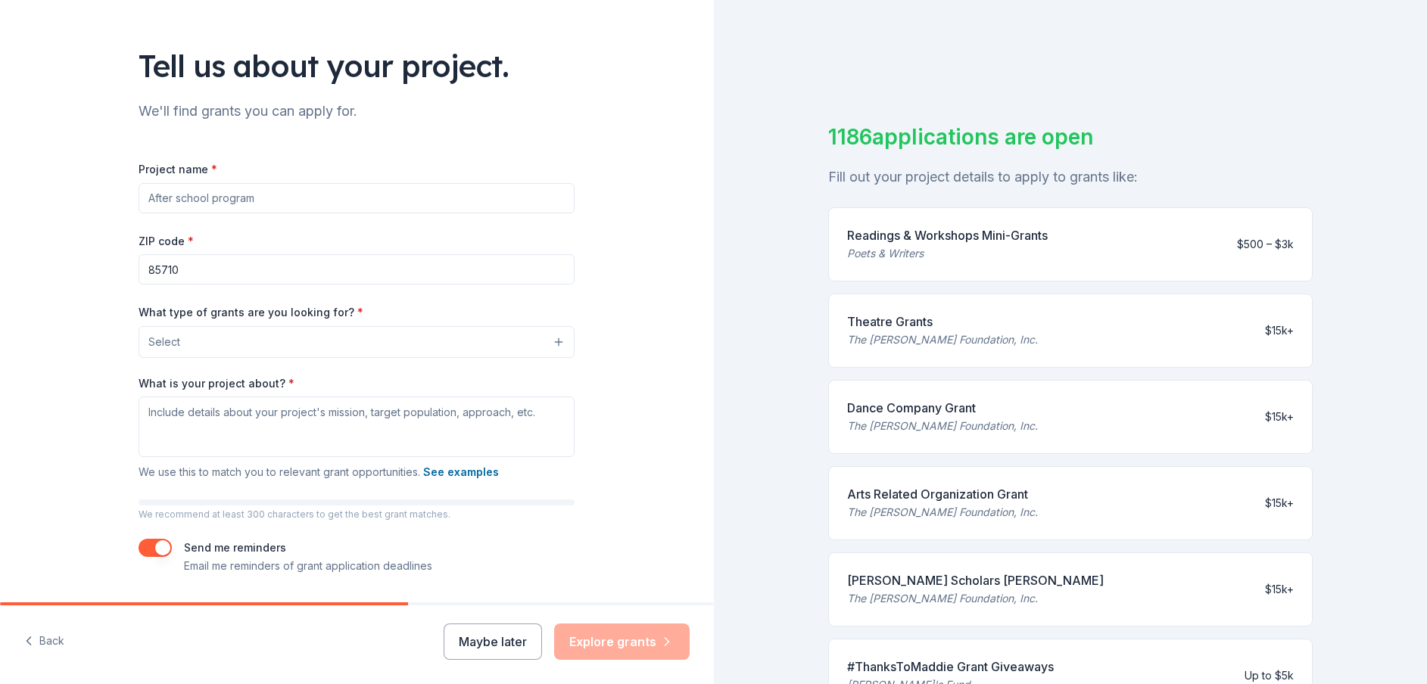
click at [549, 338] on button "Select" at bounding box center [357, 342] width 436 height 32
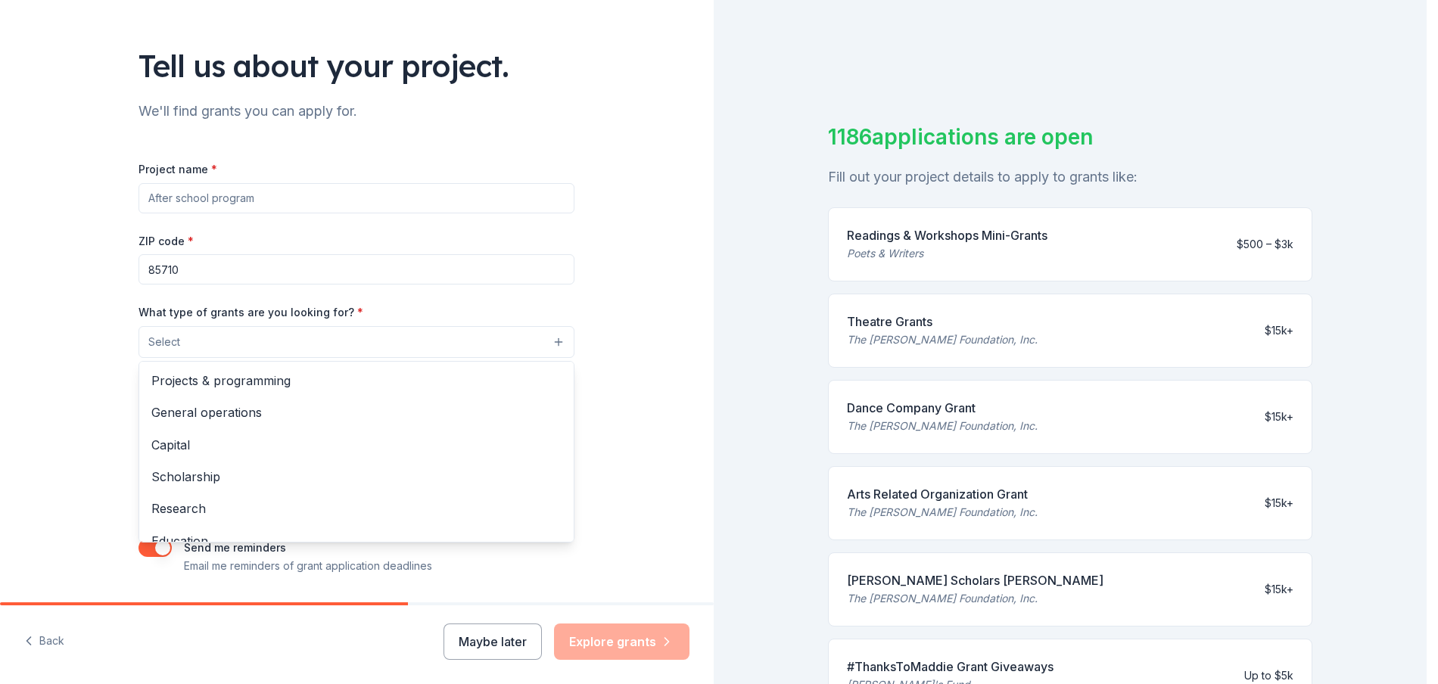
click at [33, 638] on div "Tell us about your project. We'll find grants you can apply for. Project name *…" at bounding box center [357, 342] width 714 height 684
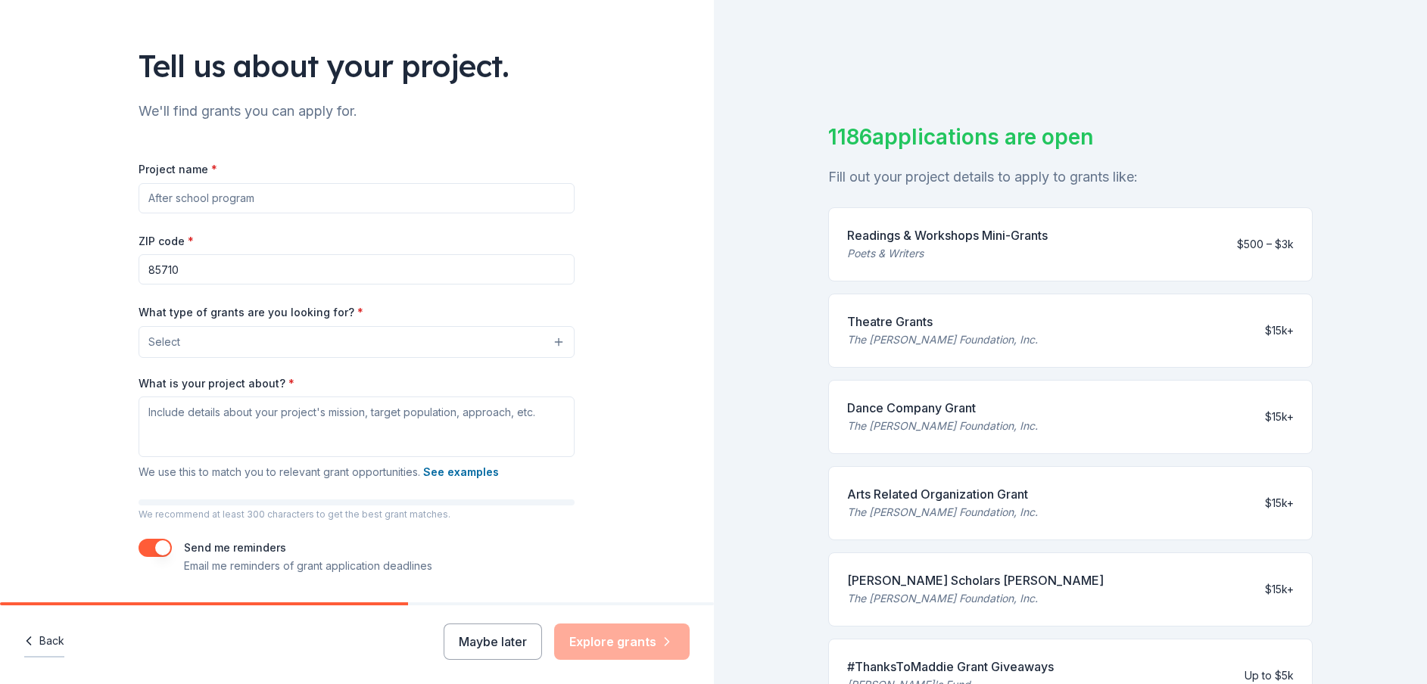
click at [34, 638] on icon "button" at bounding box center [28, 641] width 15 height 15
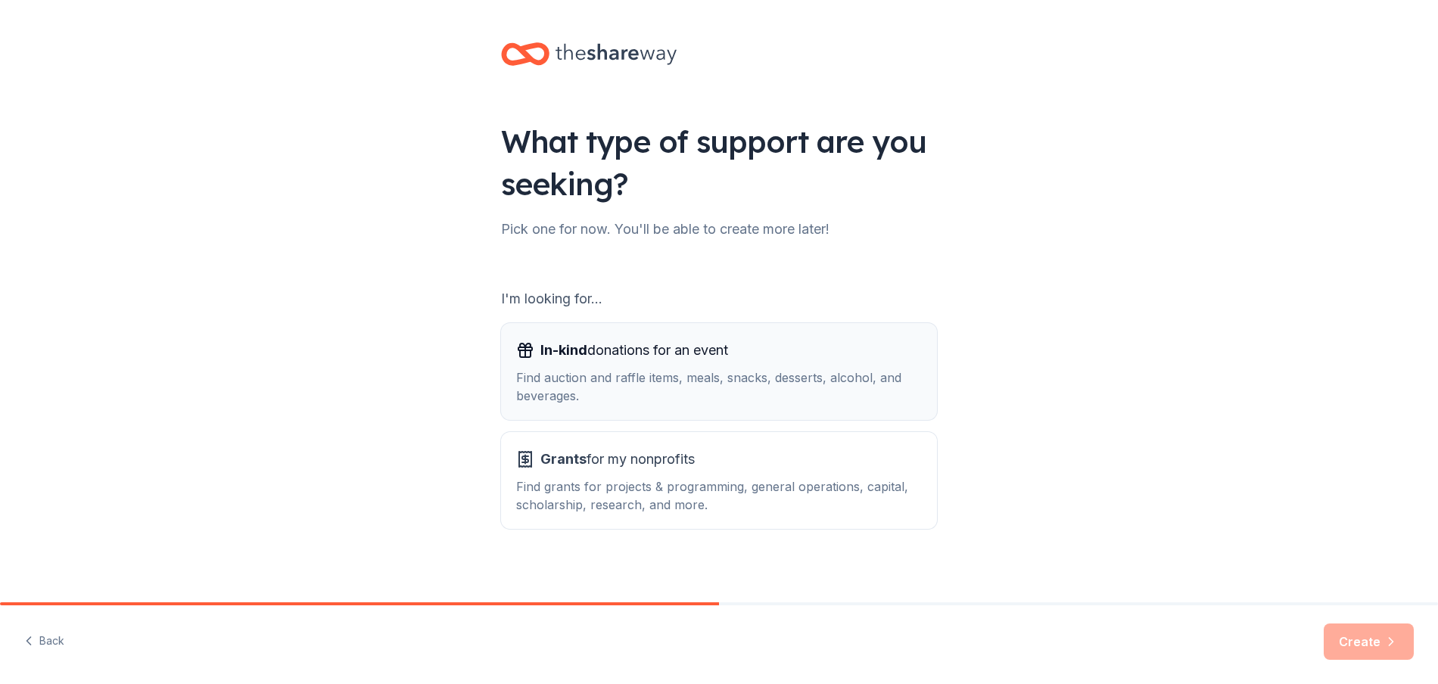
click at [577, 366] on div "In-kind donations for an event Find auction and raffle items, meals, snacks, de…" at bounding box center [719, 371] width 406 height 67
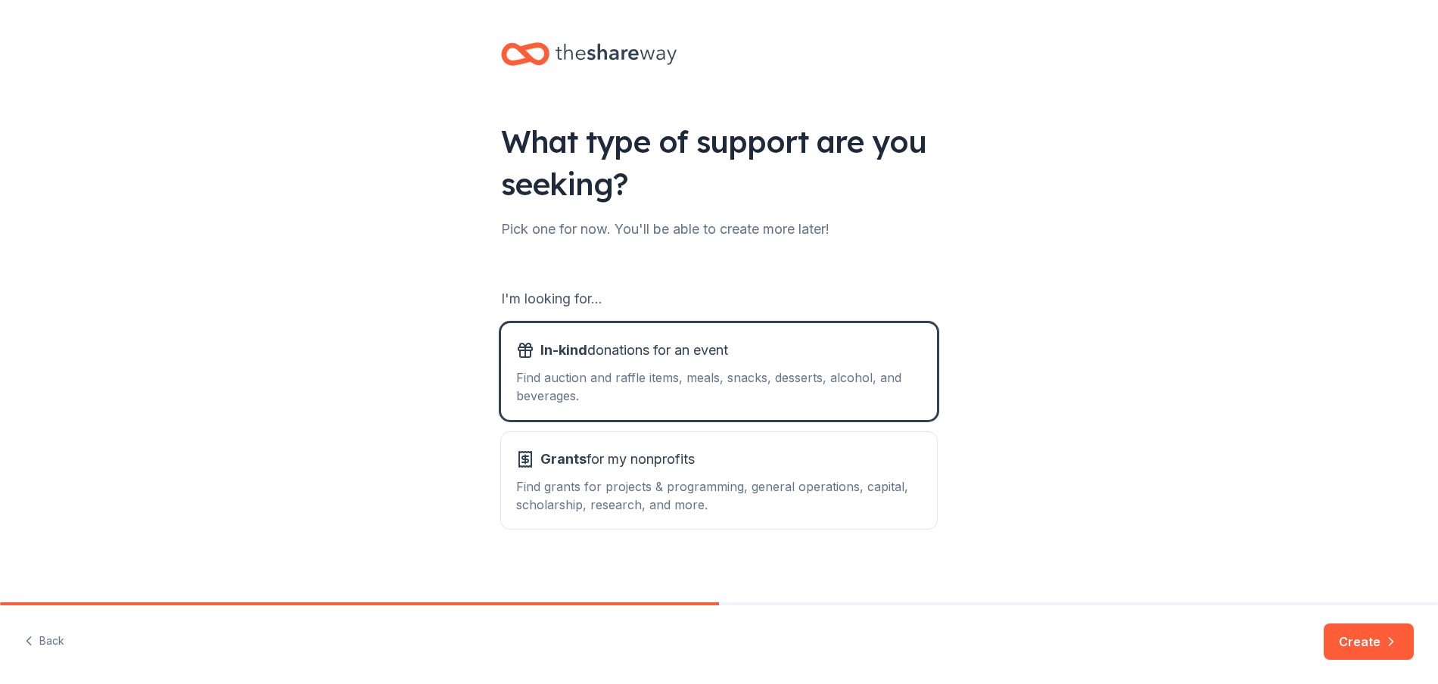
click at [1362, 642] on button "Create" at bounding box center [1369, 642] width 90 height 36
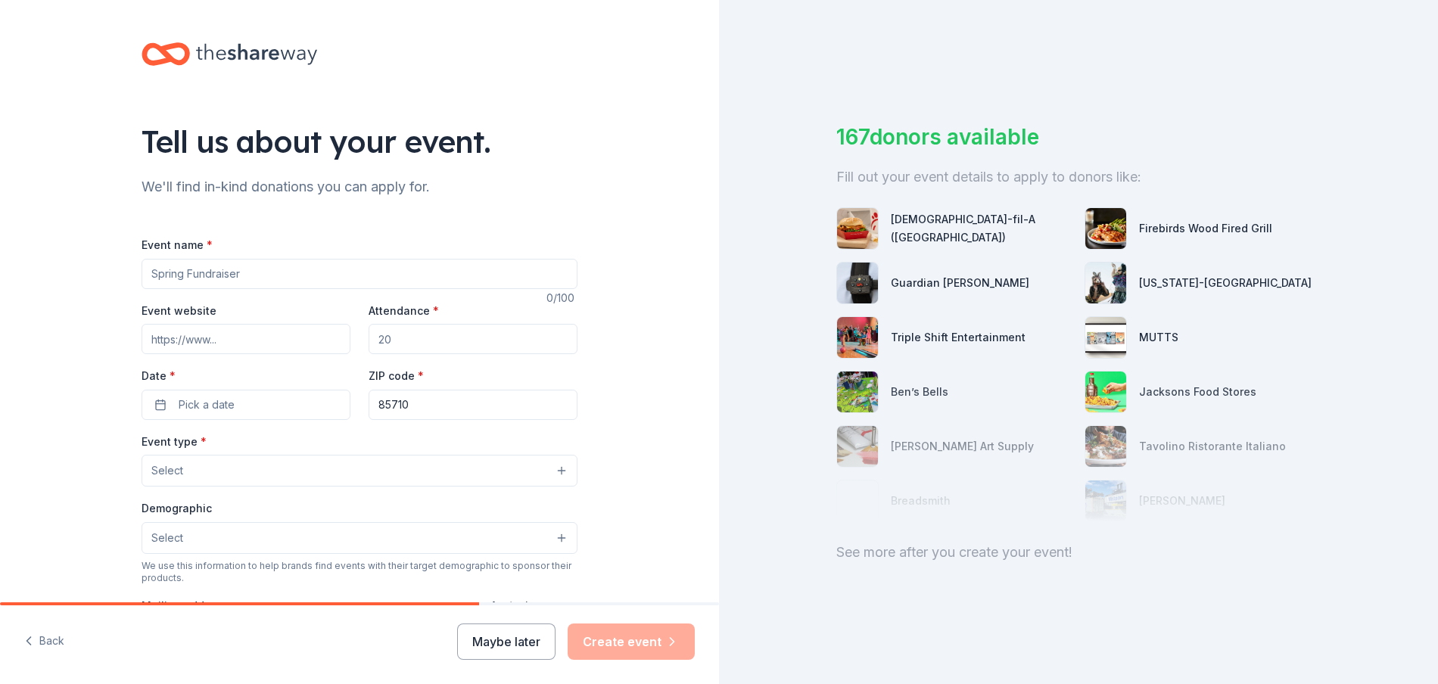
click at [241, 274] on input "Event name *" at bounding box center [360, 274] width 436 height 30
click at [149, 274] on input "F" at bounding box center [360, 274] width 436 height 30
click at [196, 274] on input "F" at bounding box center [360, 274] width 436 height 30
click at [231, 278] on input "F" at bounding box center [360, 274] width 436 height 30
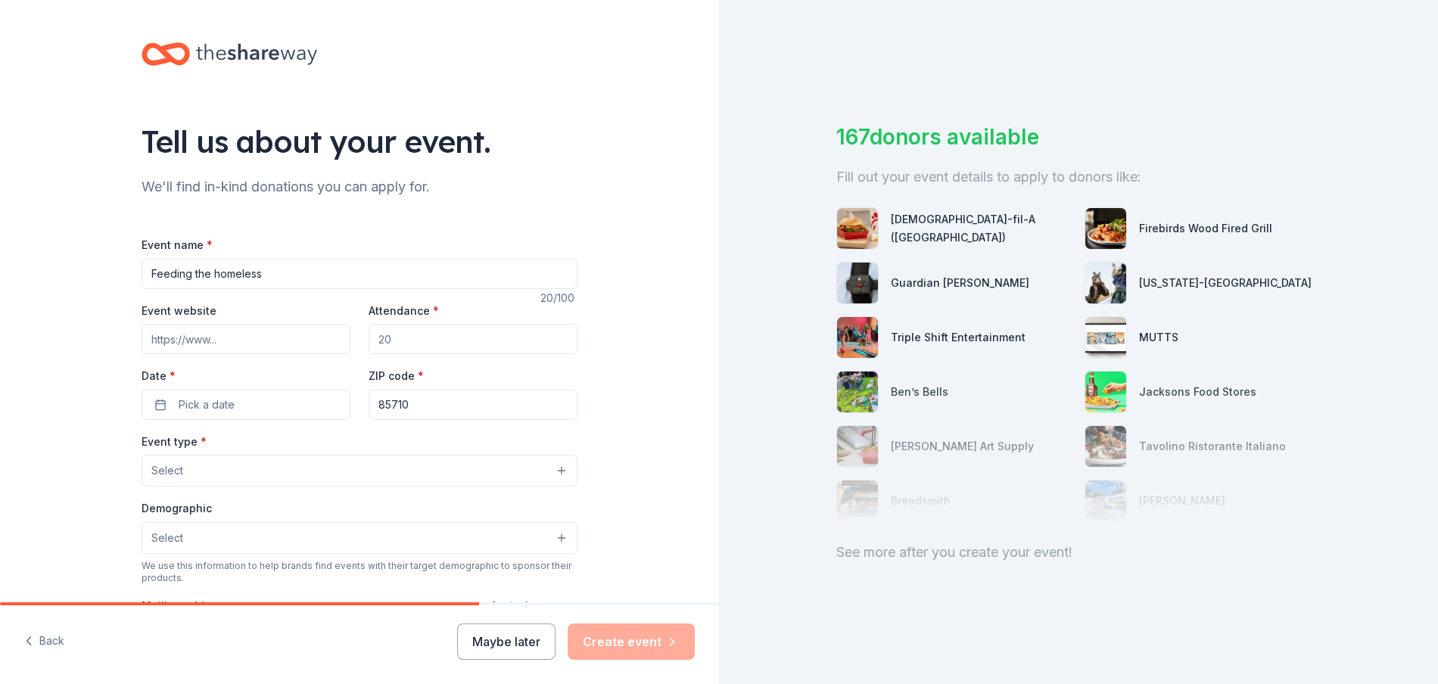
type input "Feeding the homeless"
click at [217, 340] on input "Event website" at bounding box center [246, 339] width 209 height 30
type input "[DOMAIN_NAME]"
click at [401, 341] on input "Attendance *" at bounding box center [473, 339] width 209 height 30
type input "200"
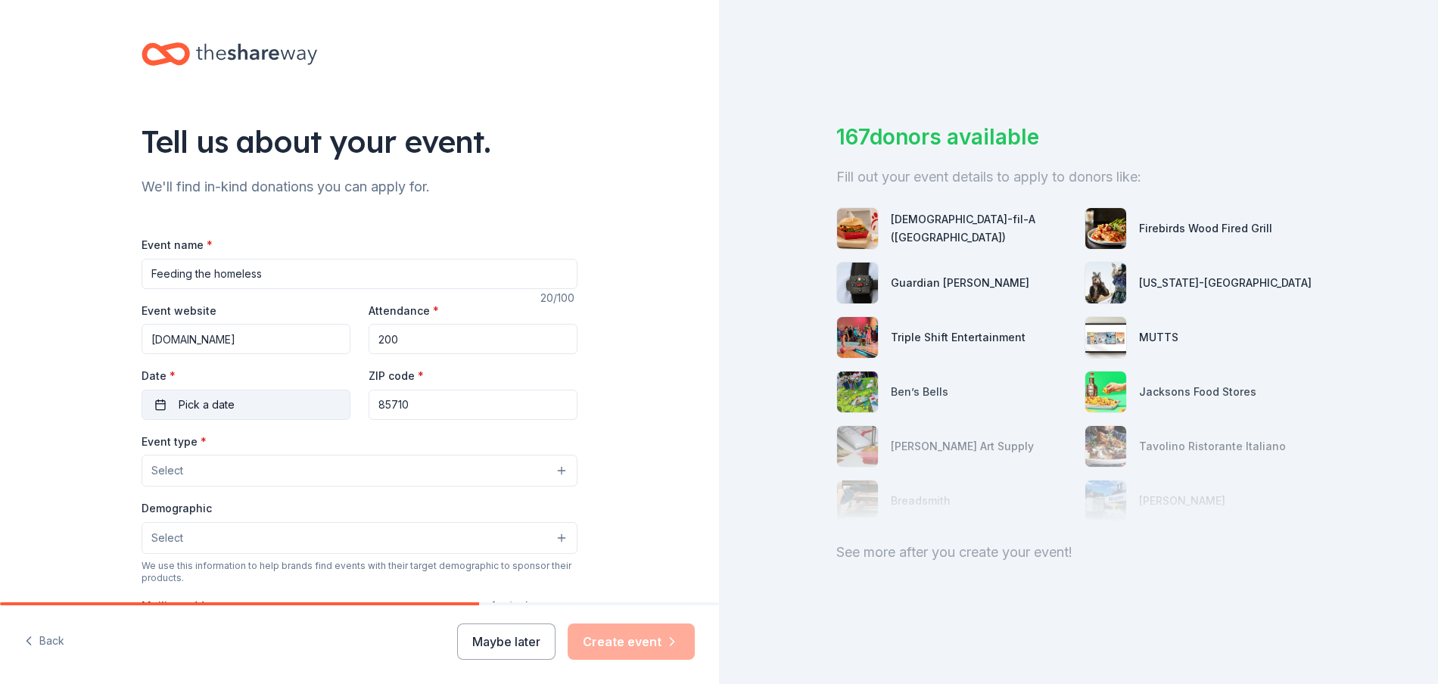
click at [268, 407] on button "Pick a date" at bounding box center [246, 405] width 209 height 30
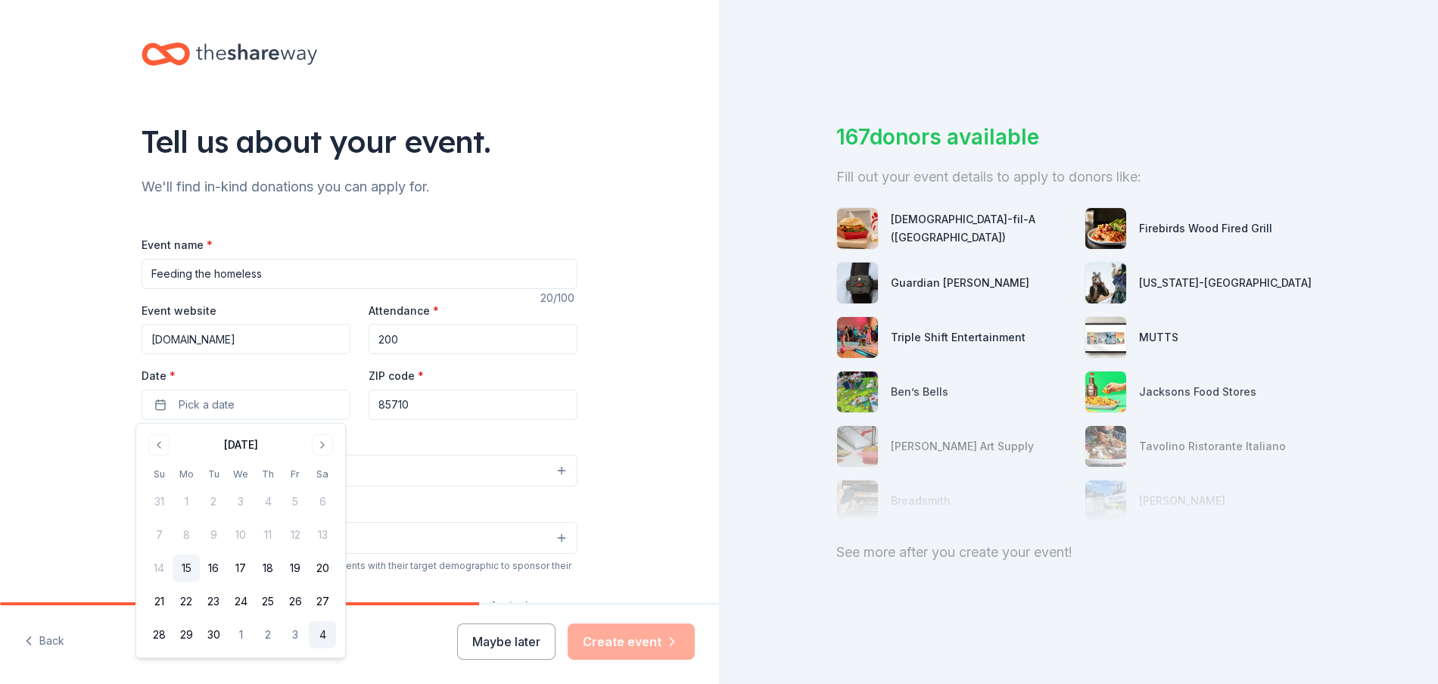
click at [322, 631] on button "4" at bounding box center [322, 634] width 27 height 27
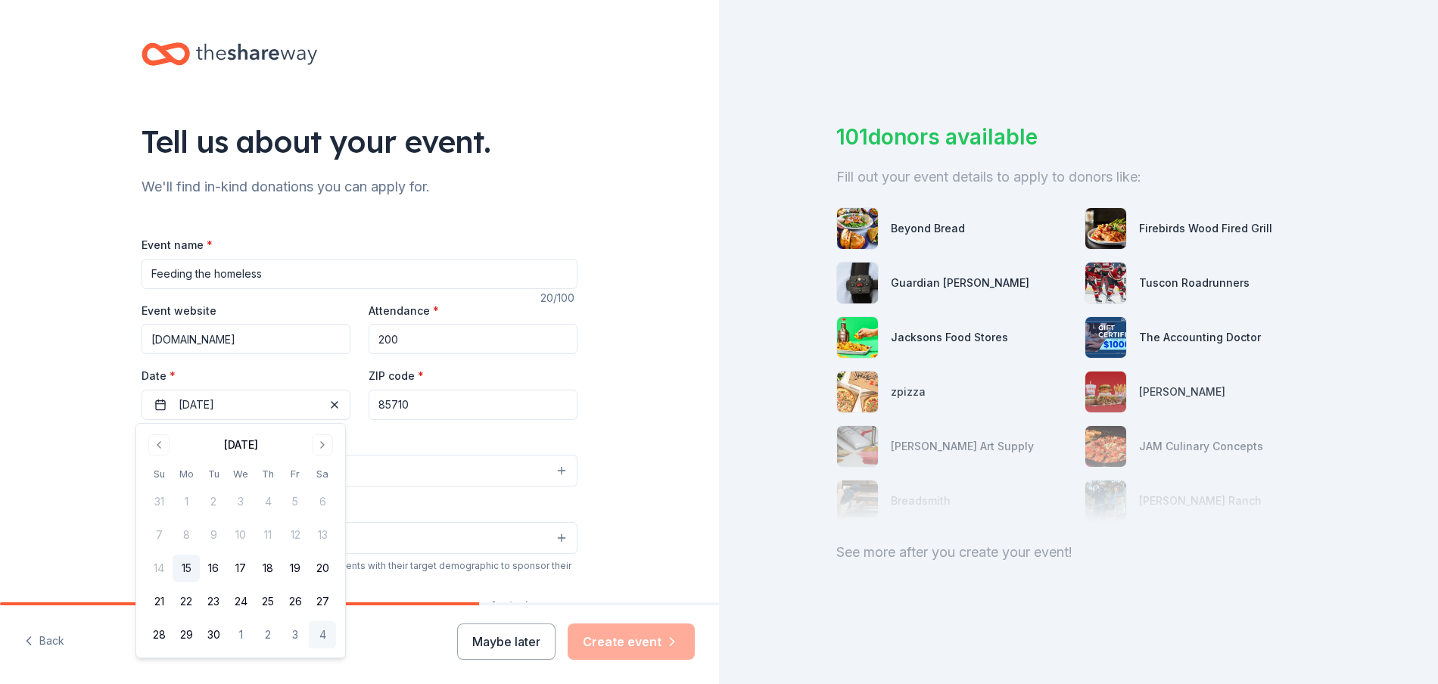
click at [431, 484] on button "Select" at bounding box center [360, 471] width 436 height 32
click at [556, 466] on button "Select" at bounding box center [360, 471] width 436 height 32
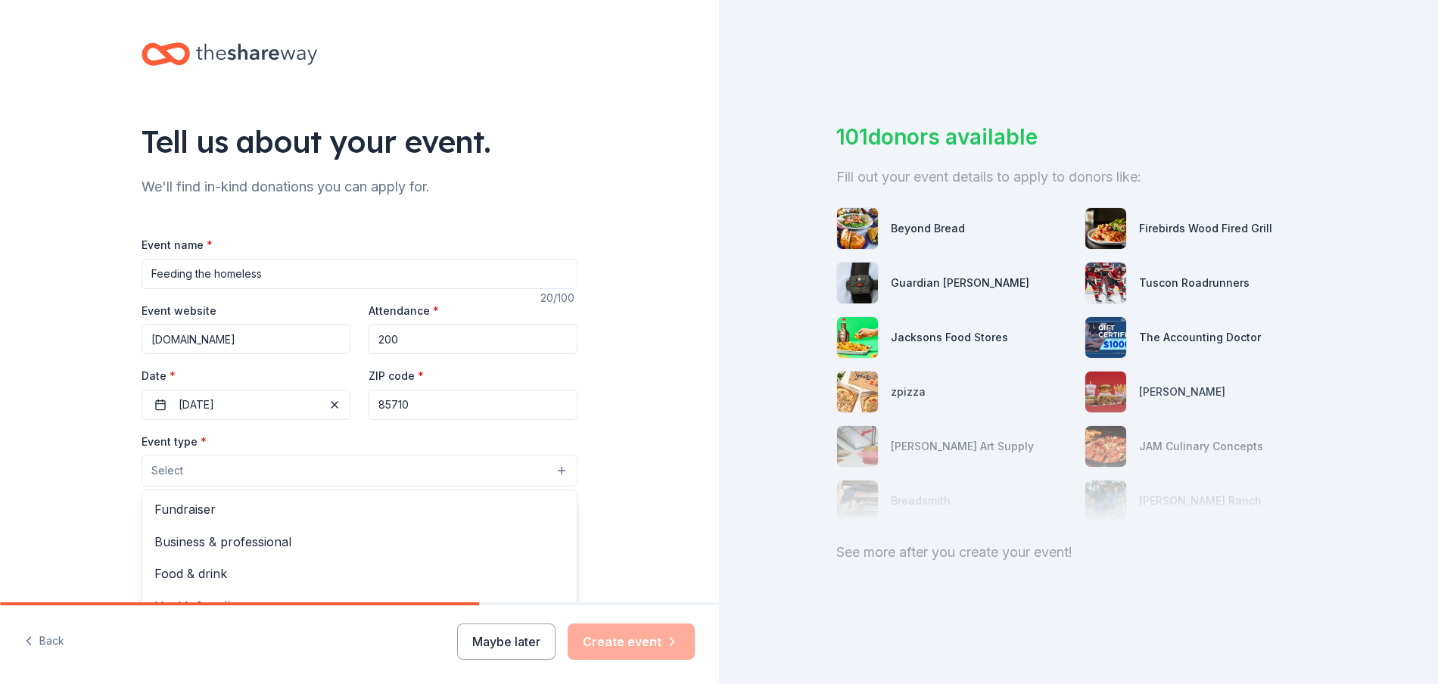
click at [556, 466] on button "Select" at bounding box center [360, 471] width 436 height 32
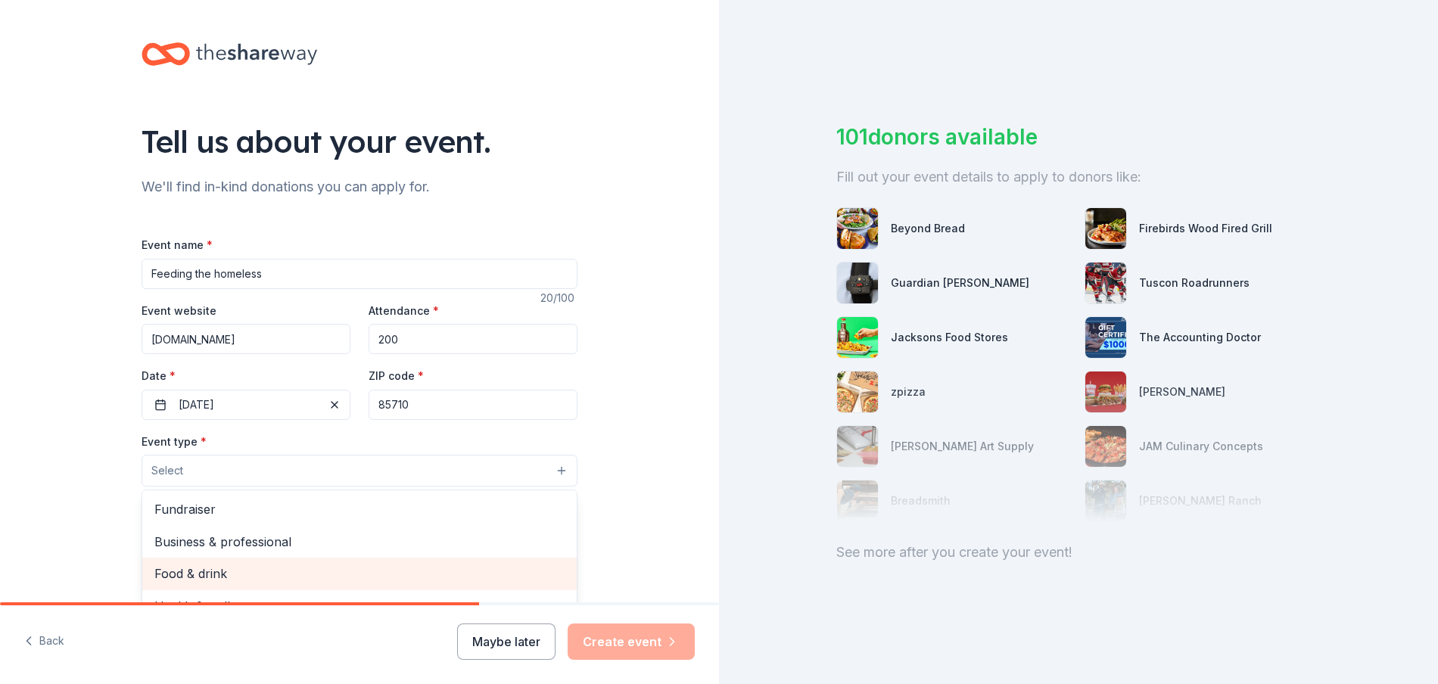
click at [277, 575] on span "Food & drink" at bounding box center [359, 574] width 410 height 20
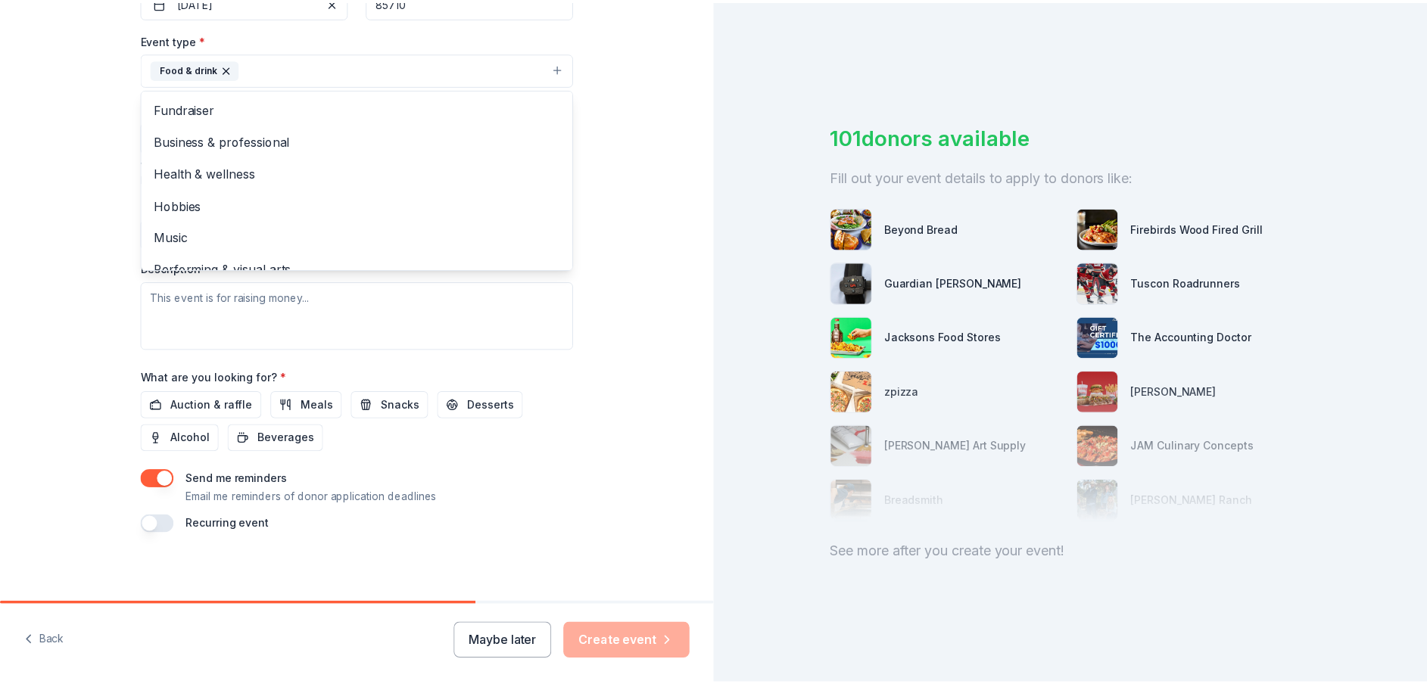
scroll to position [407, 0]
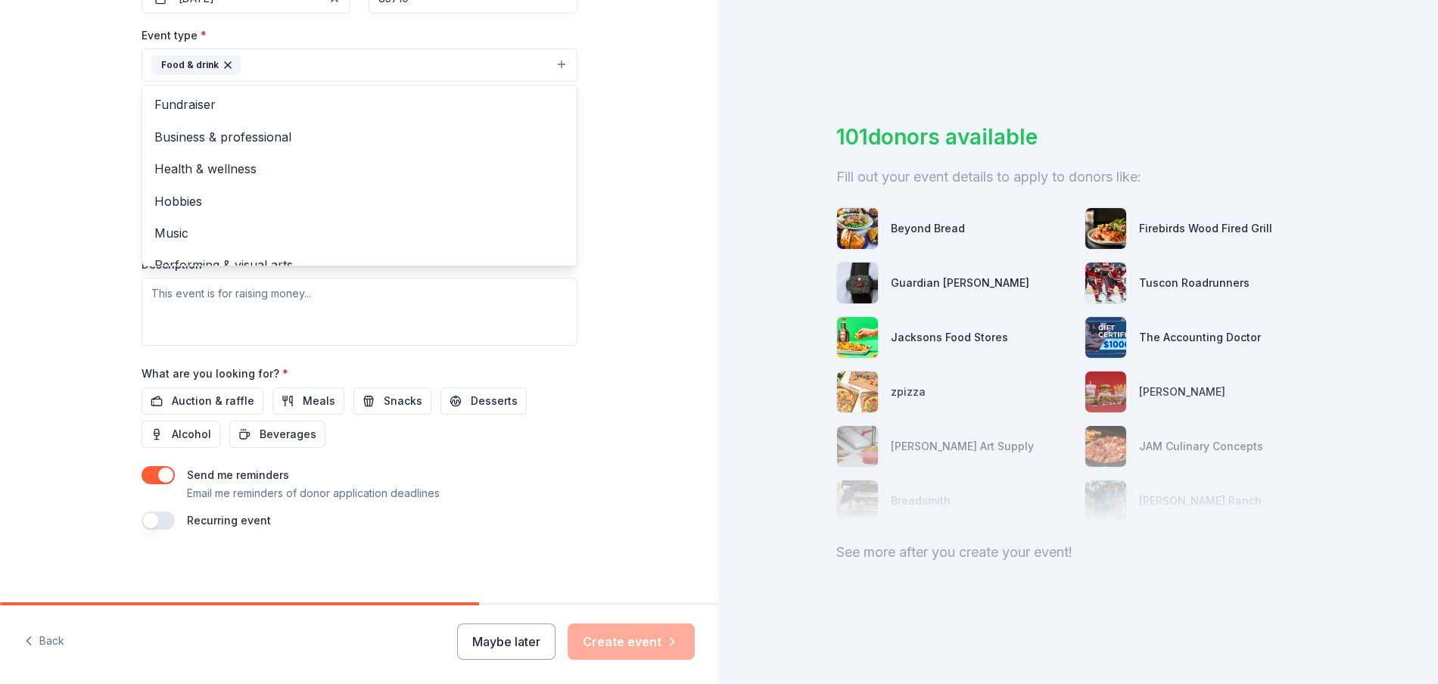
click at [304, 397] on div "Event name * Feeding the homeless 20 /100 Event website [DOMAIN_NAME] Attendanc…" at bounding box center [360, 179] width 436 height 701
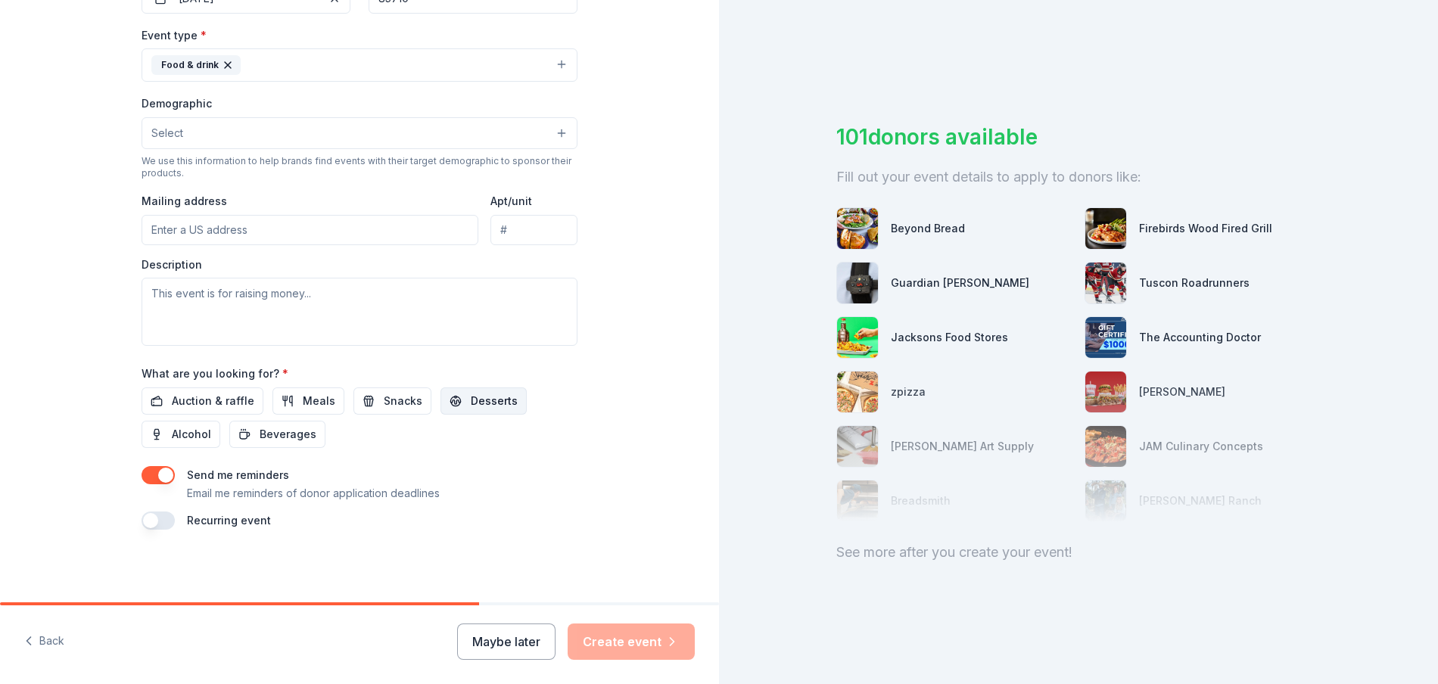
click at [488, 406] on span "Desserts" at bounding box center [494, 401] width 47 height 18
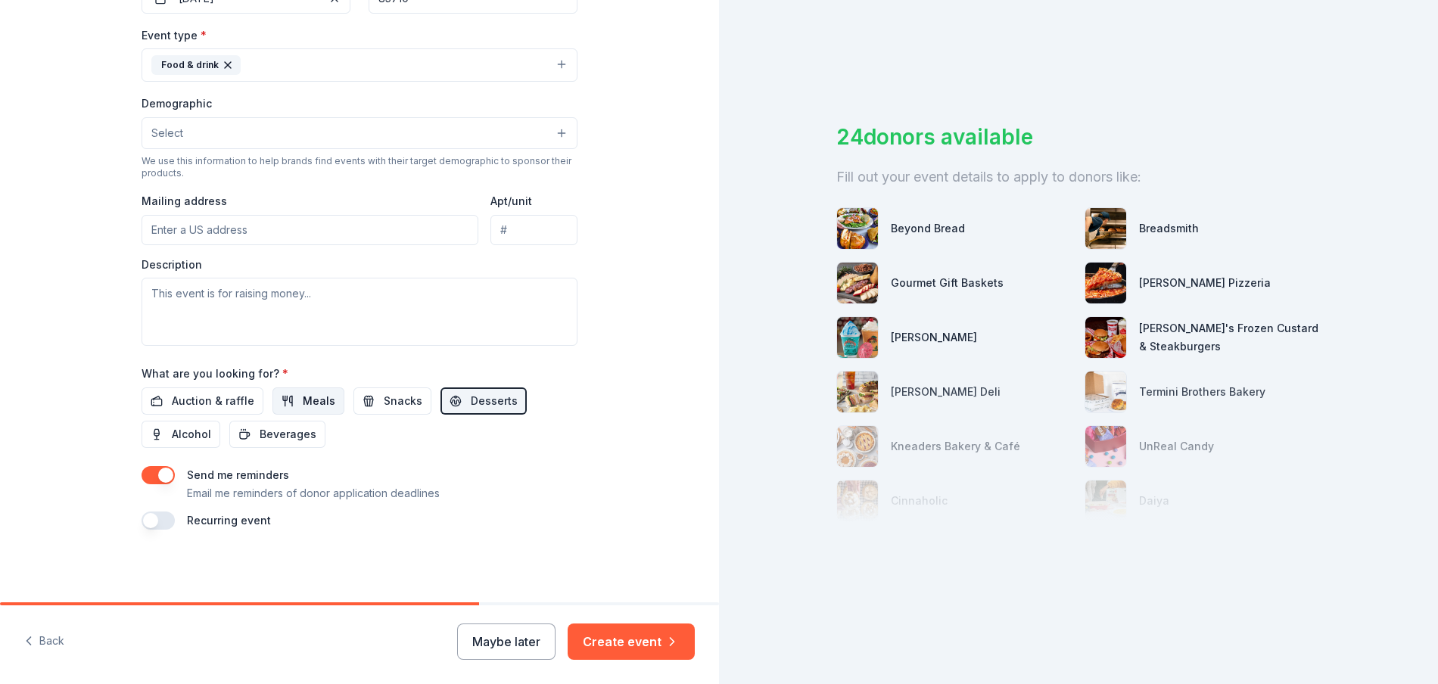
click at [321, 405] on span "Meals" at bounding box center [319, 401] width 33 height 18
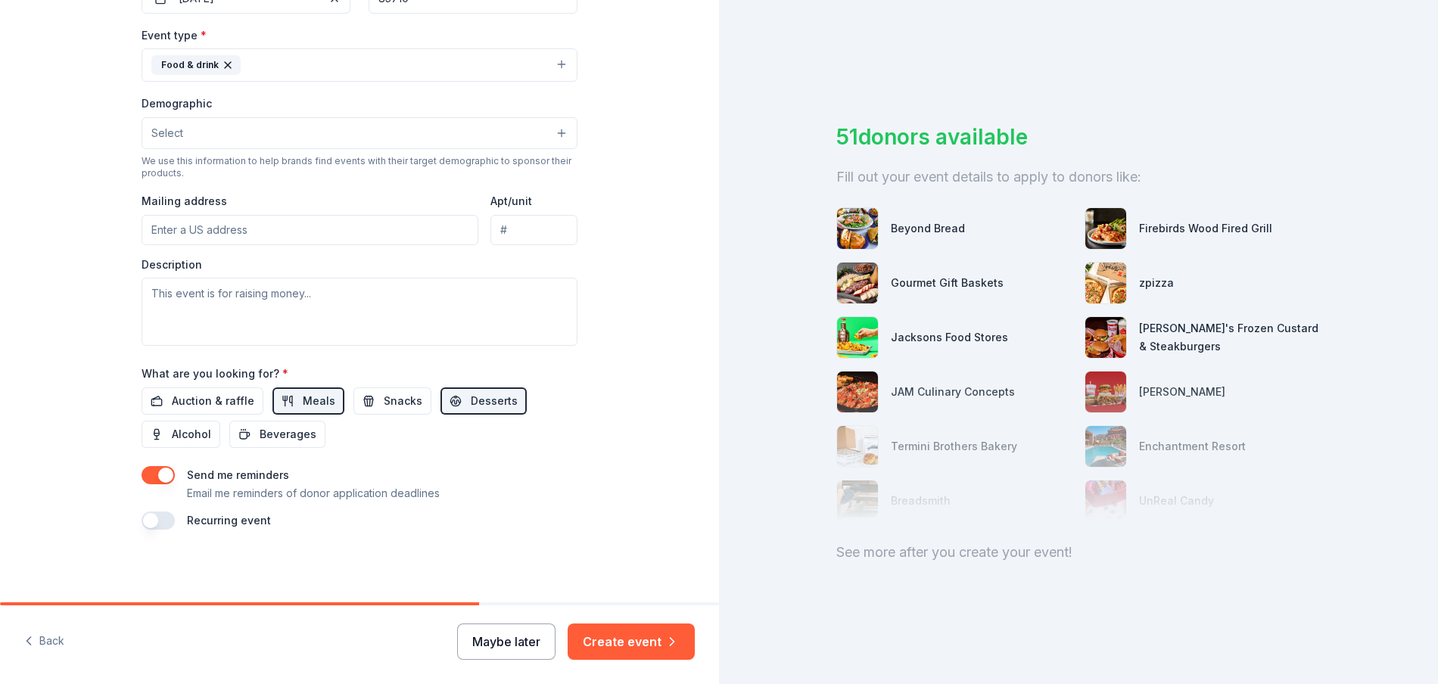
click at [531, 640] on button "Maybe later" at bounding box center [506, 642] width 98 height 36
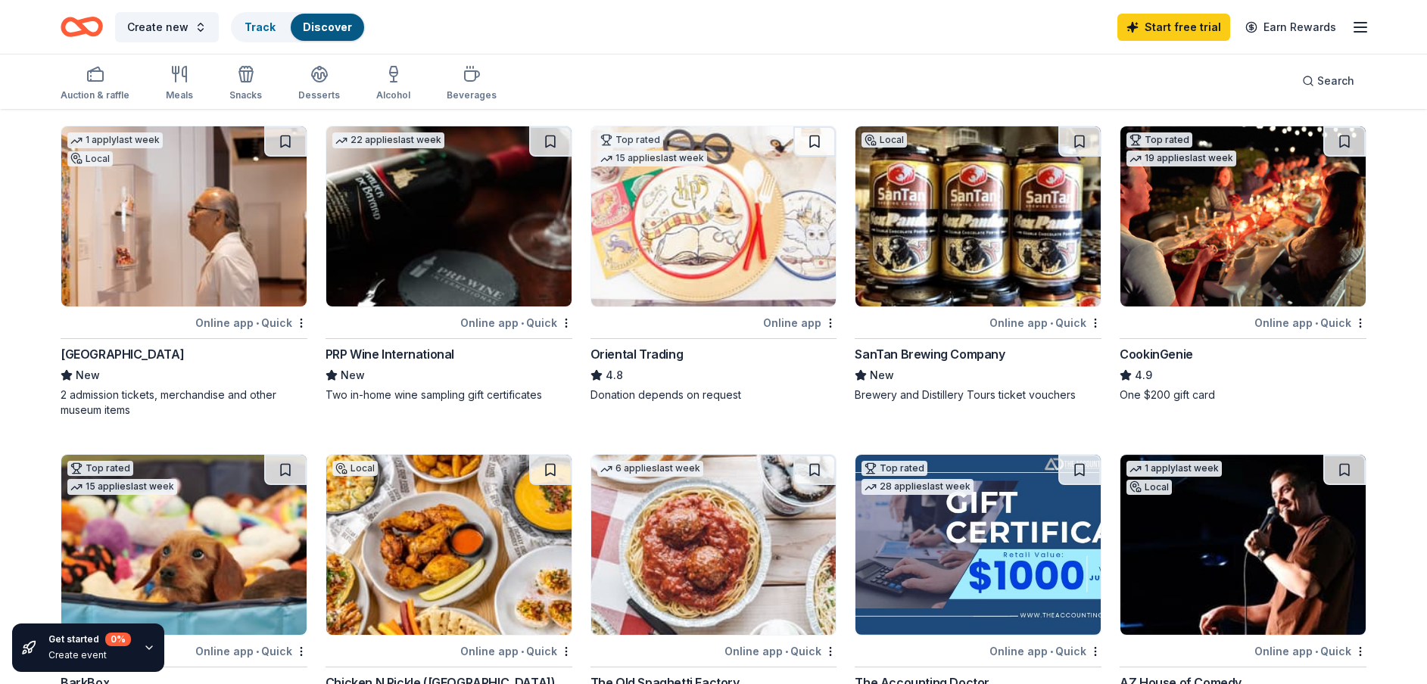
scroll to position [185, 0]
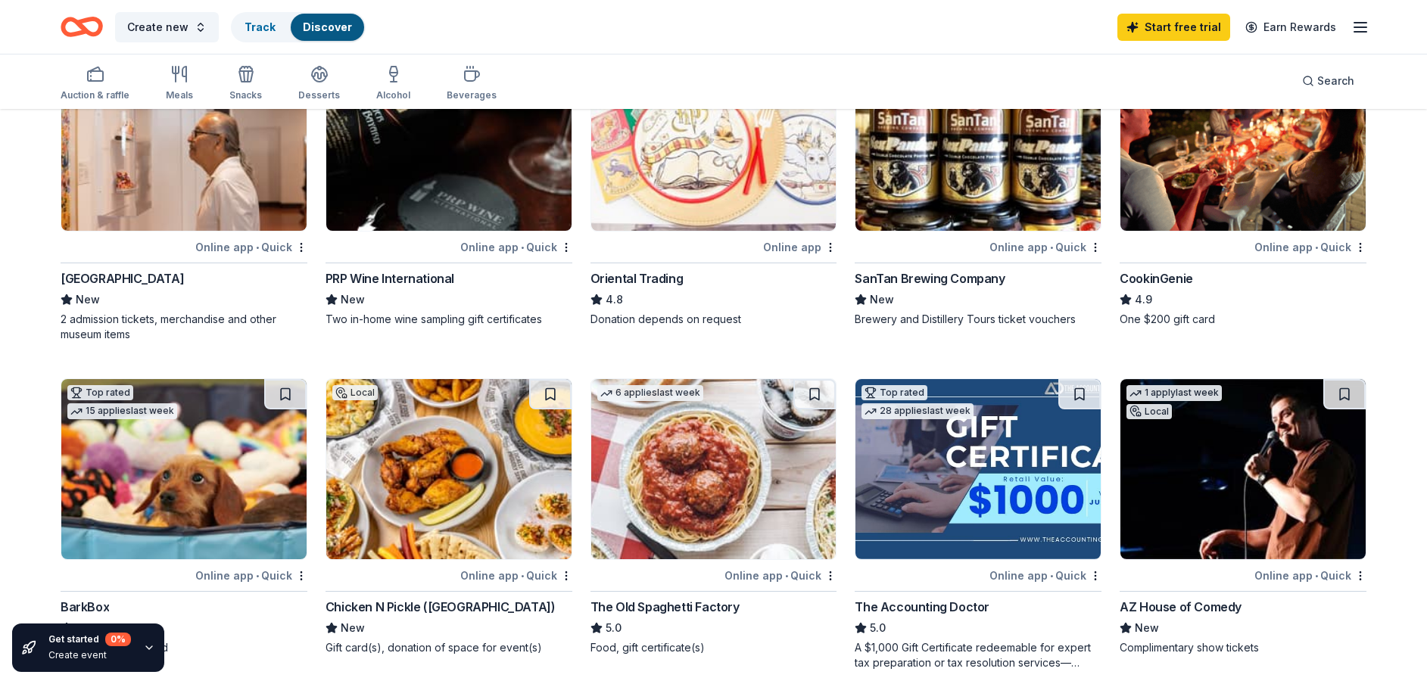
click at [706, 571] on div at bounding box center [656, 575] width 132 height 19
